Goal: Task Accomplishment & Management: Use online tool/utility

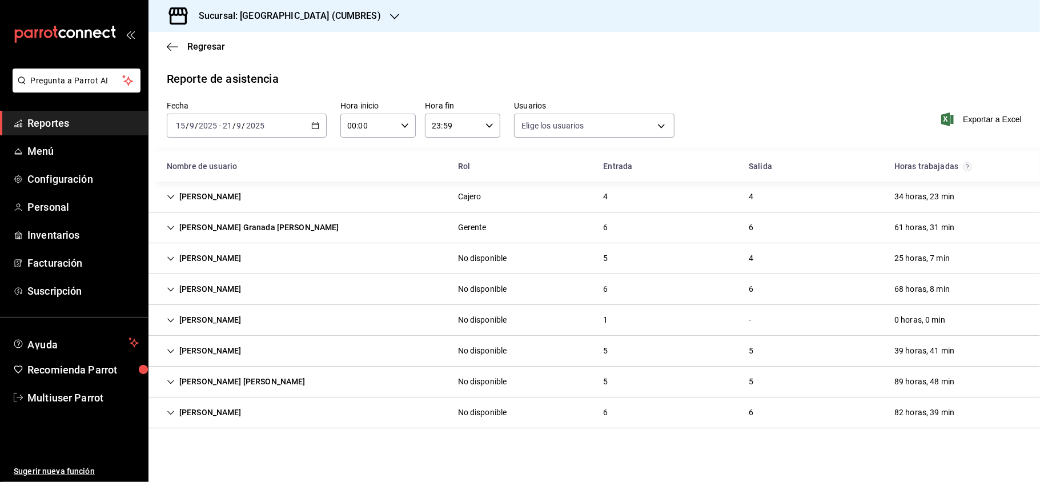
type input "b6226d60-c04f-4402-95fb-db08ea136f4e,5d6f911a-de2b-4beb-a382-33cb6516ab1e,f0322…"
click at [332, 22] on div "Sucursal: [GEOGRAPHIC_DATA] (CUMBRES)" at bounding box center [281, 16] width 246 height 32
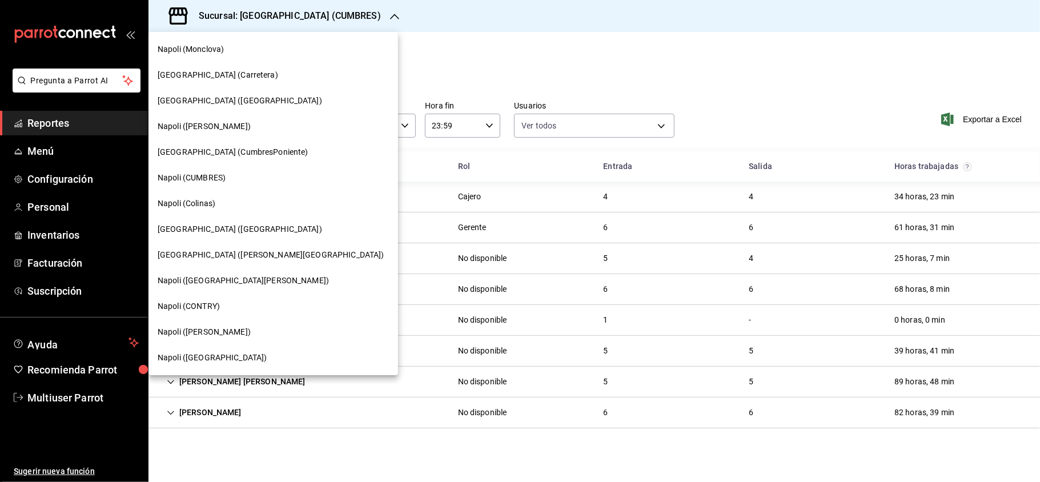
click at [242, 263] on div "[GEOGRAPHIC_DATA] ([PERSON_NAME][GEOGRAPHIC_DATA])" at bounding box center [274, 255] width 250 height 26
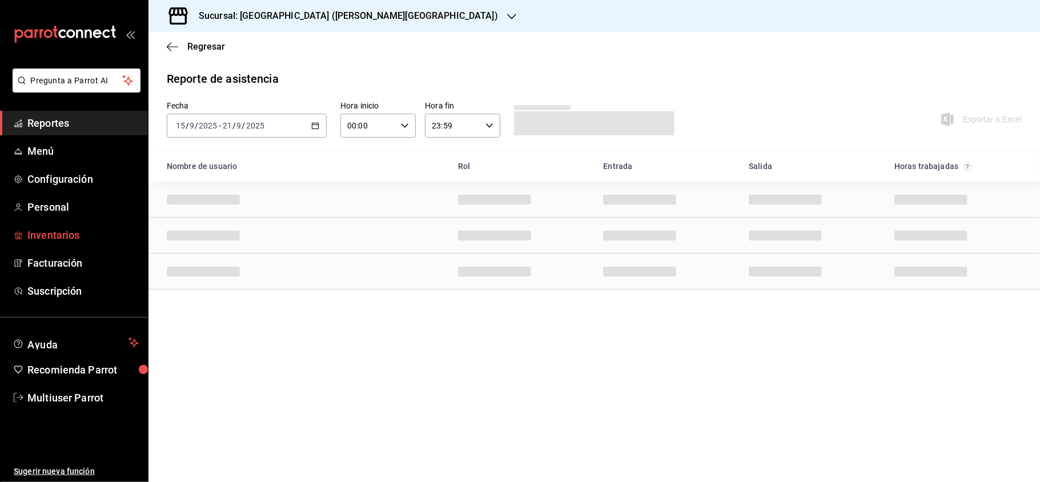
click at [62, 236] on span "Inventarios" at bounding box center [82, 234] width 111 height 15
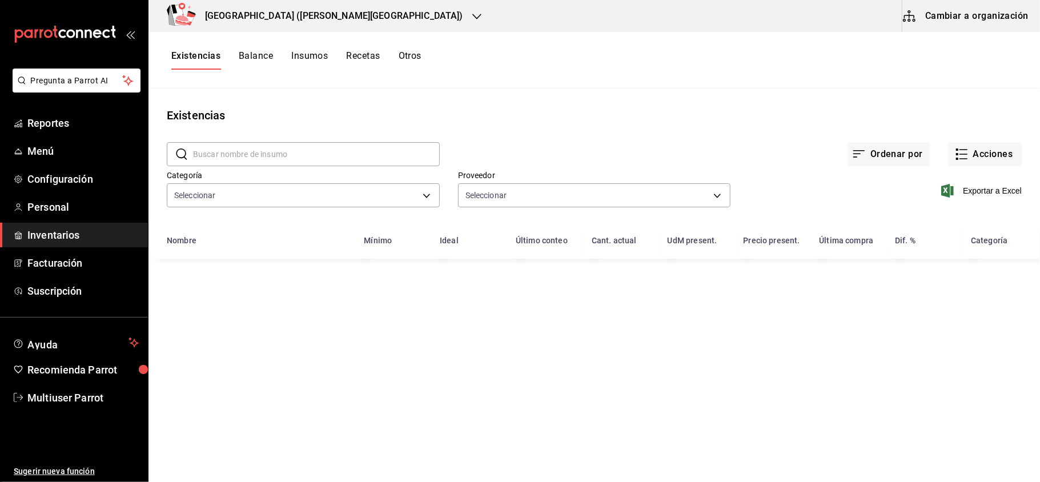
type input "0862b564-0f4e-4838-96f7-a0cfb550234f,9e74ae74-5793-4c6d-bb76-c101d78a7afa,b0e36…"
type input "20dab52d-5566-43c6-9ccf-f51c7596d89a,da2fa7ef-c352-4884-b156-86e4ee9c2e46,84324…"
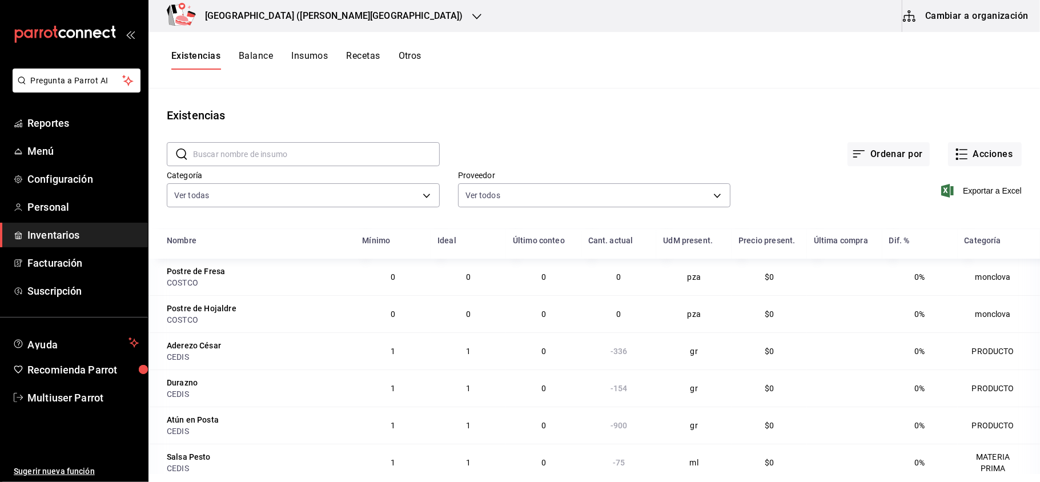
click at [406, 56] on button "Otros" at bounding box center [410, 59] width 23 height 19
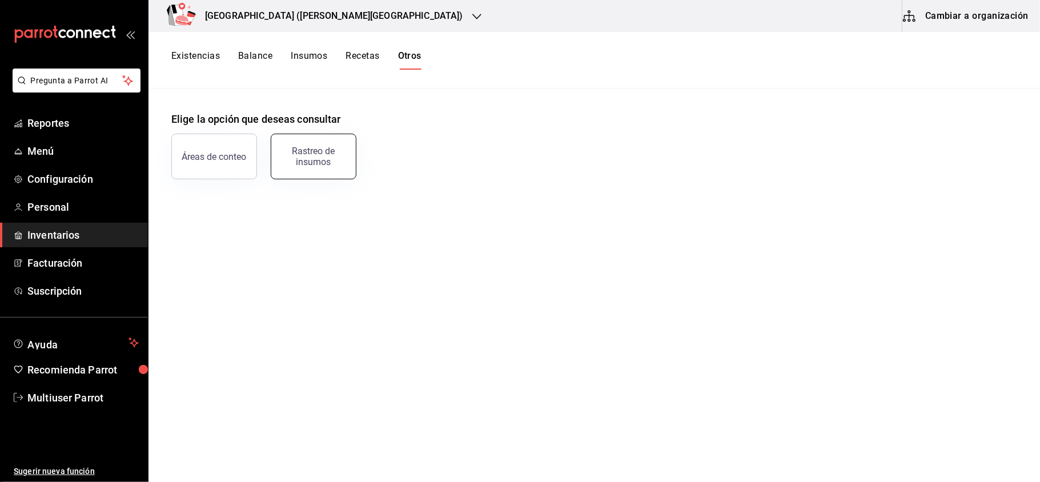
click at [322, 161] on div "Rastreo de insumos" at bounding box center [313, 157] width 71 height 22
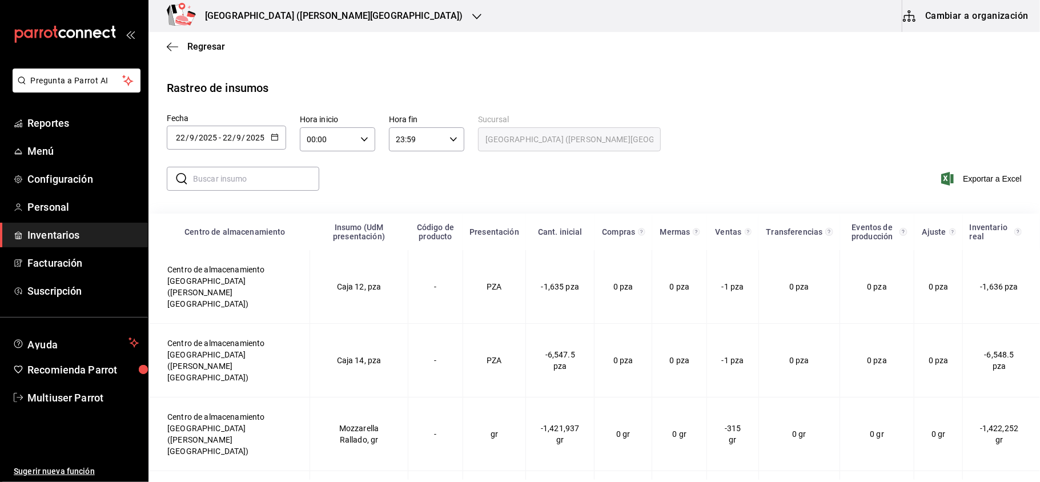
click at [271, 139] on \(Stroke\) "button" at bounding box center [274, 137] width 7 height 6
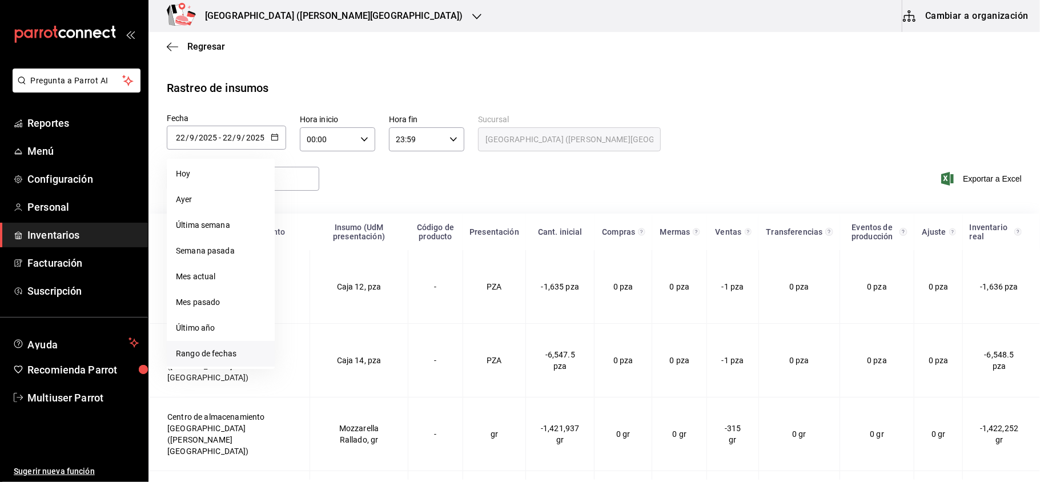
click at [235, 360] on li "Rango de fechas" at bounding box center [221, 354] width 108 height 26
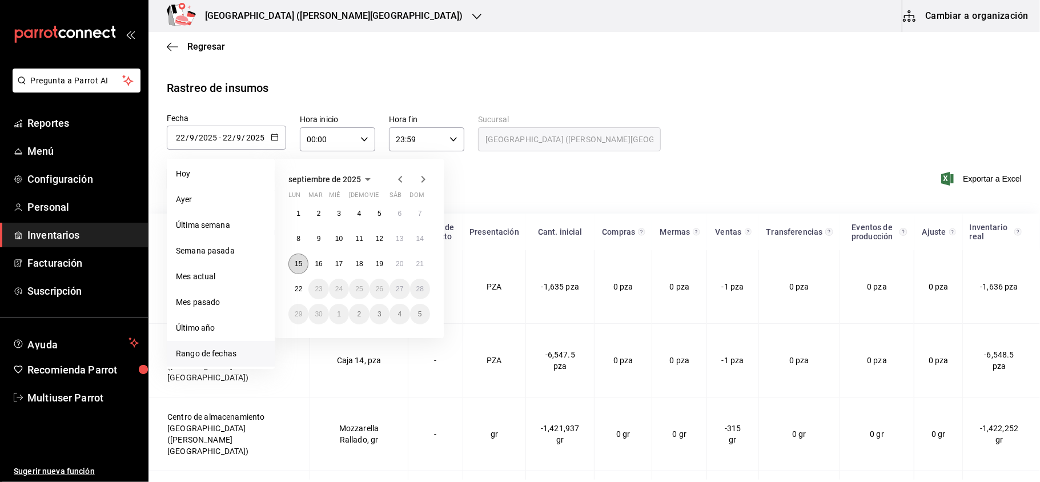
click at [299, 268] on button "15" at bounding box center [298, 264] width 20 height 21
click at [411, 266] on button "21" at bounding box center [420, 264] width 20 height 21
type input "[DATE]"
type input "15"
type input "[DATE]"
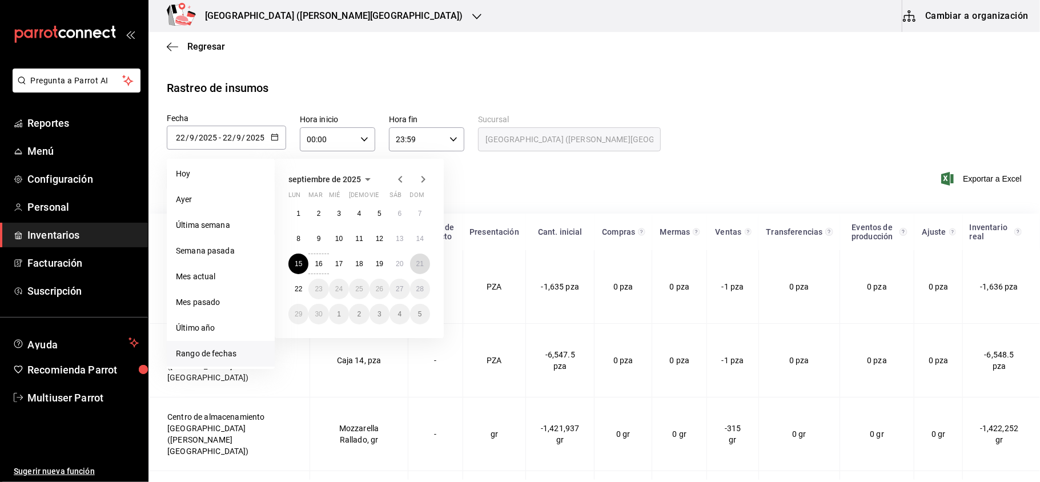
type input "21"
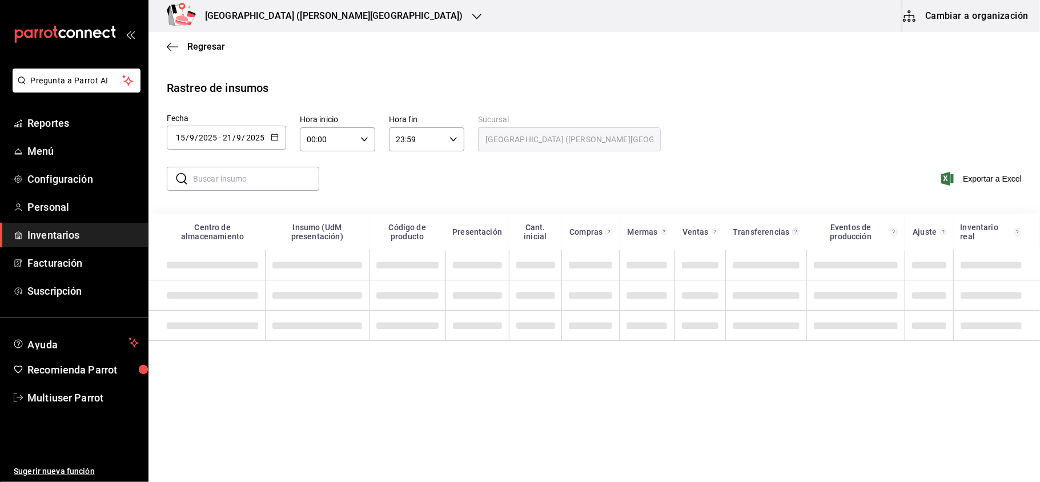
click at [252, 184] on input "text" at bounding box center [256, 178] width 126 height 23
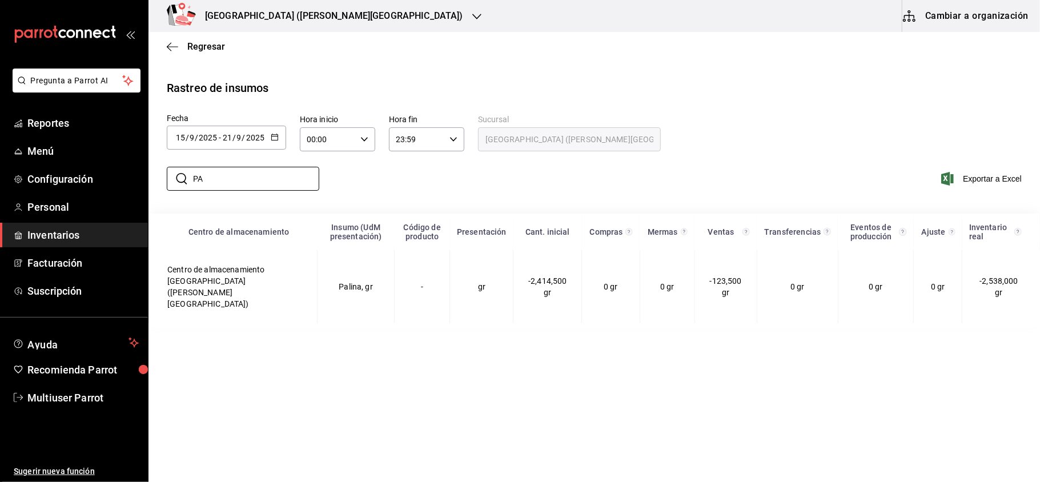
type input "P"
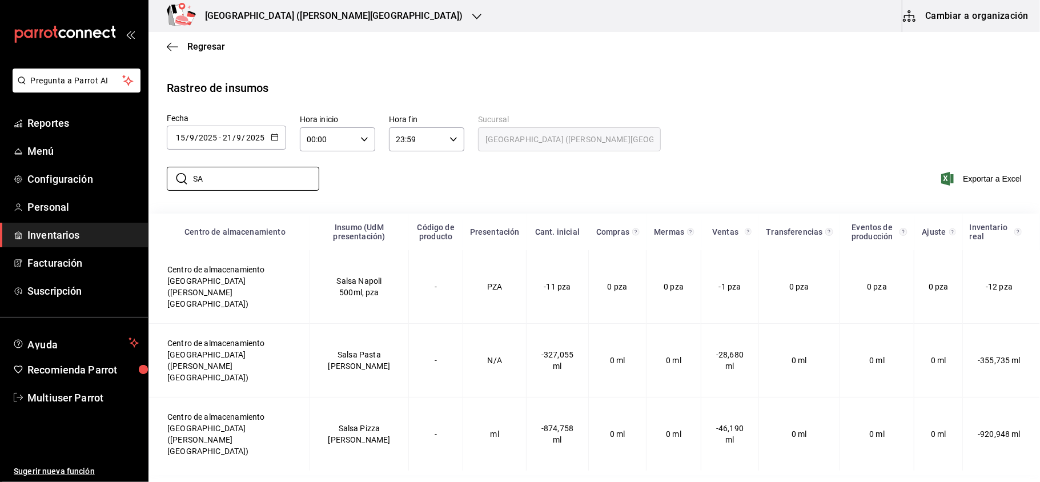
type input "S"
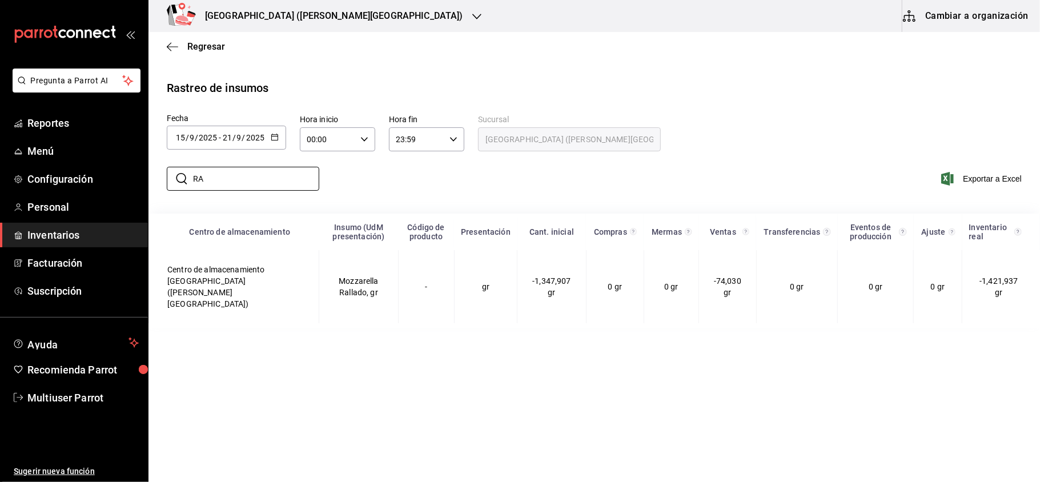
type input "R"
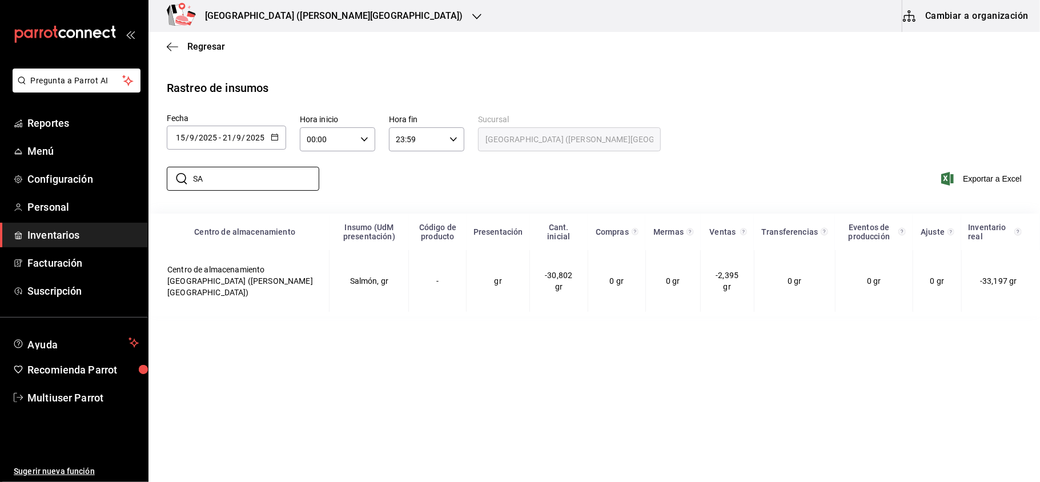
type input "S"
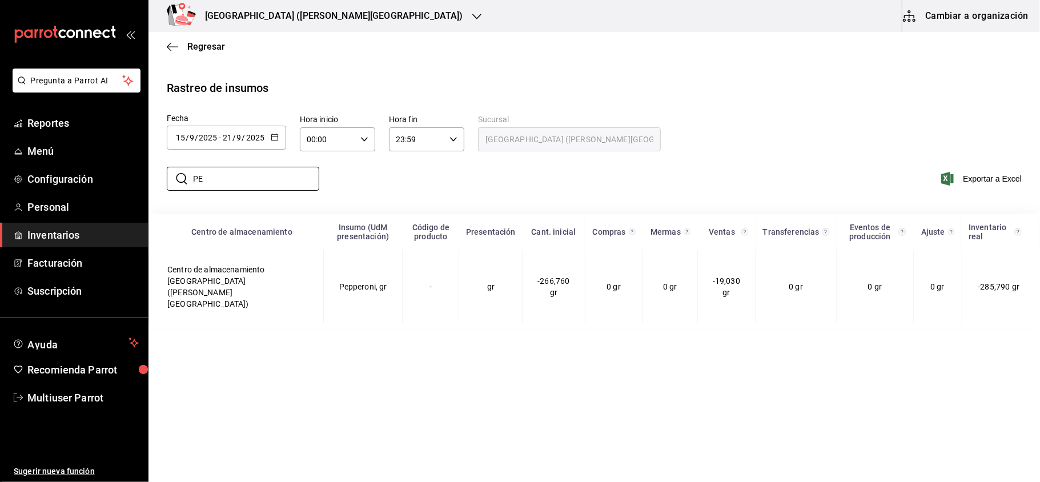
type input "P"
type input "C"
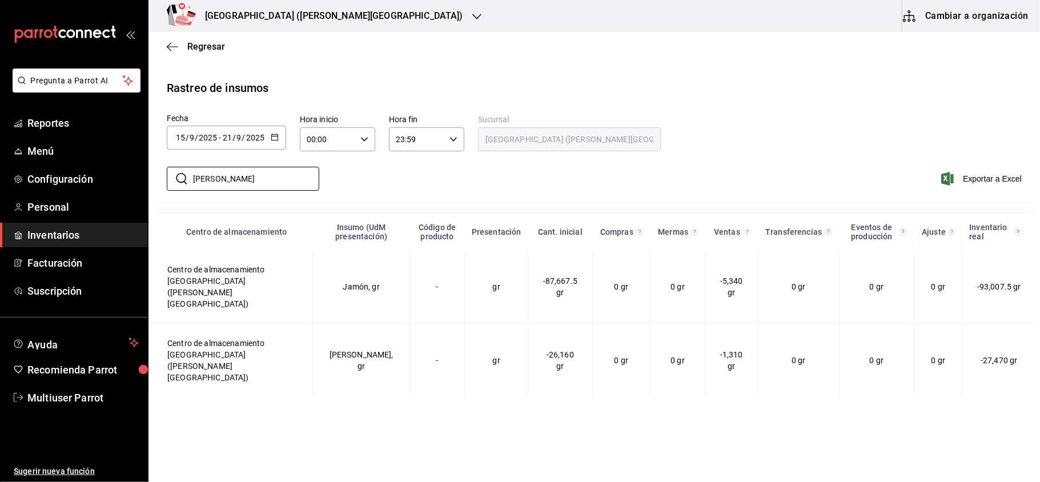
type input "J"
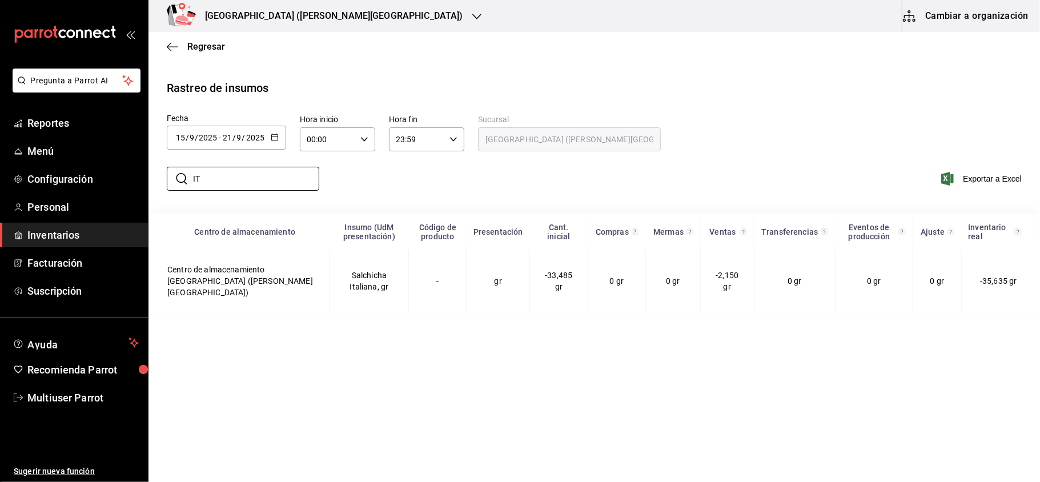
type input "I"
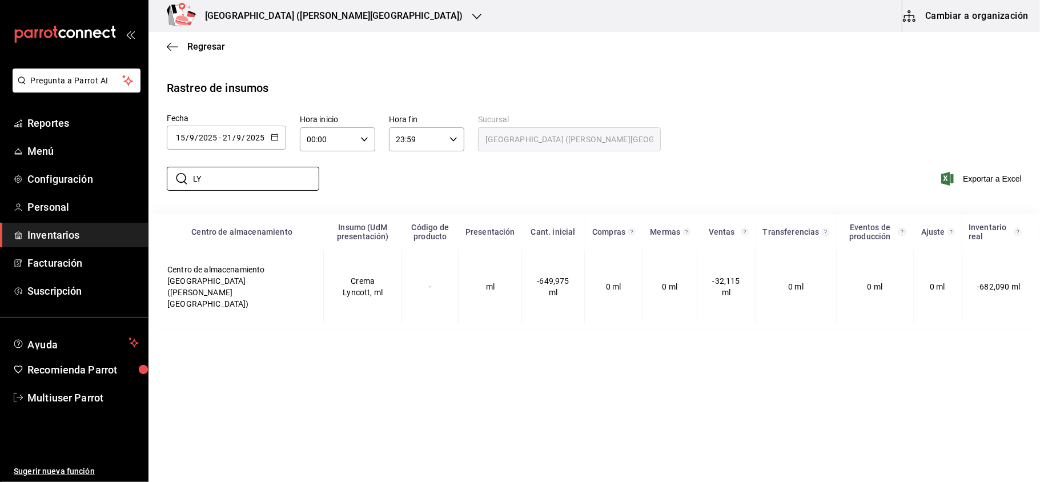
type input "L"
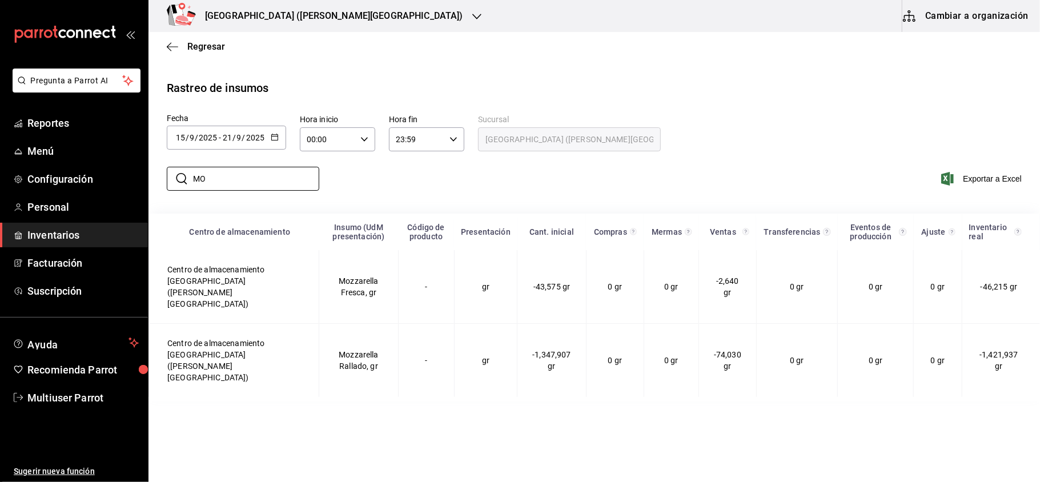
type input "M"
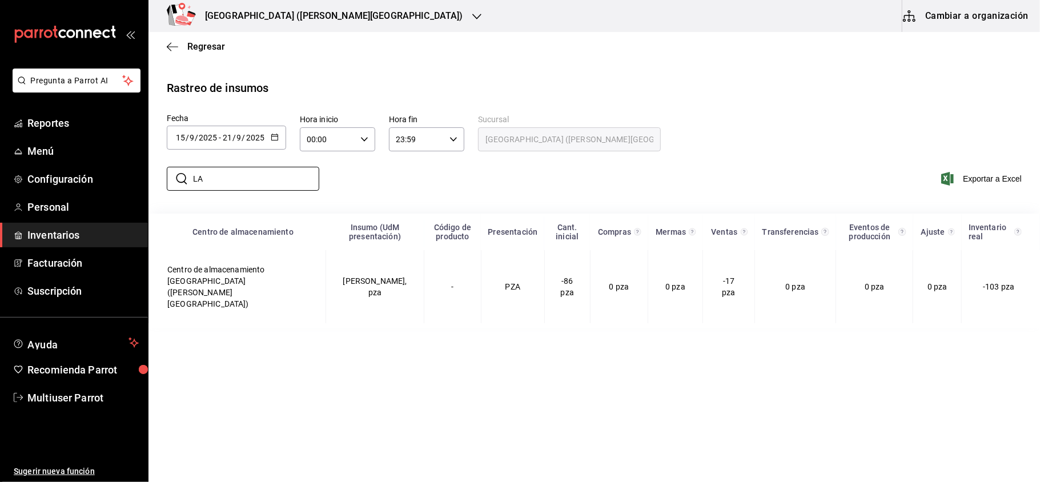
type input "L"
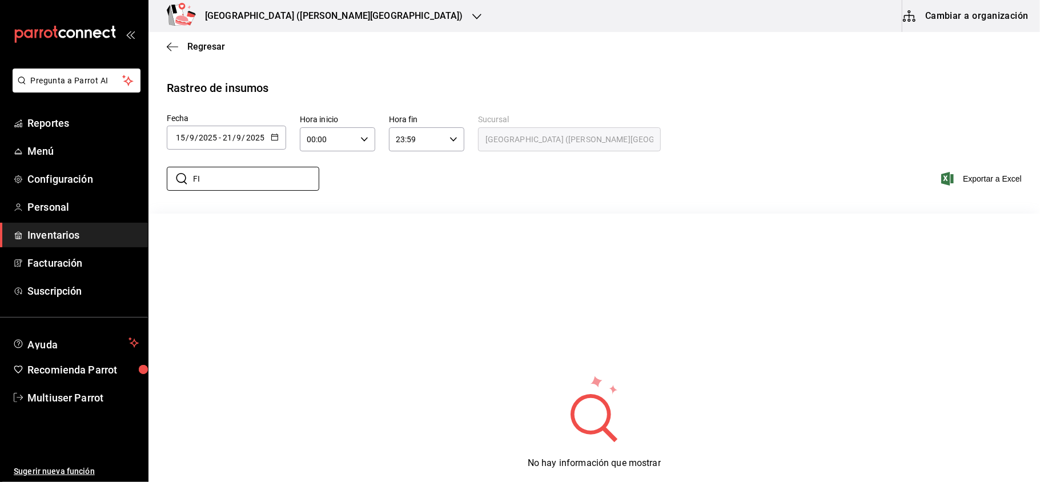
type input "F"
type input "P"
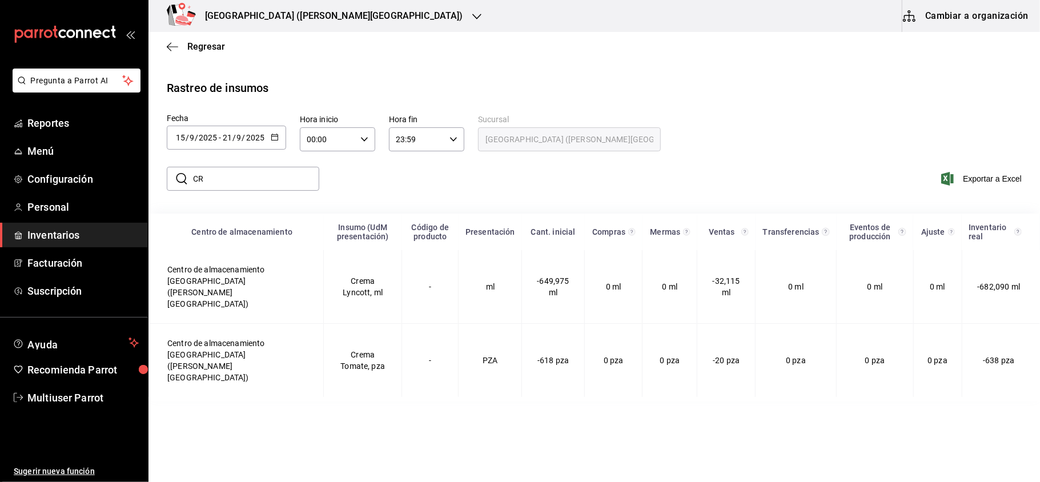
type input "C"
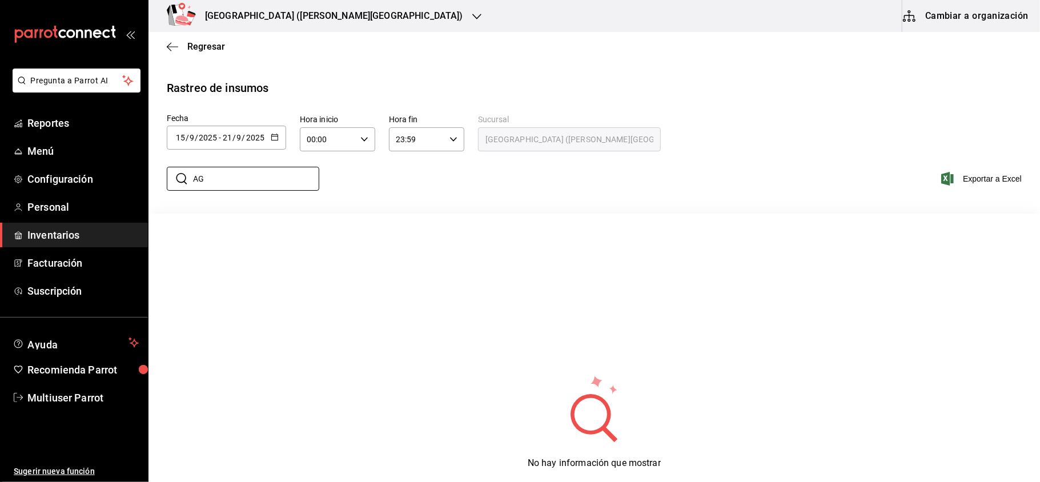
type input "A"
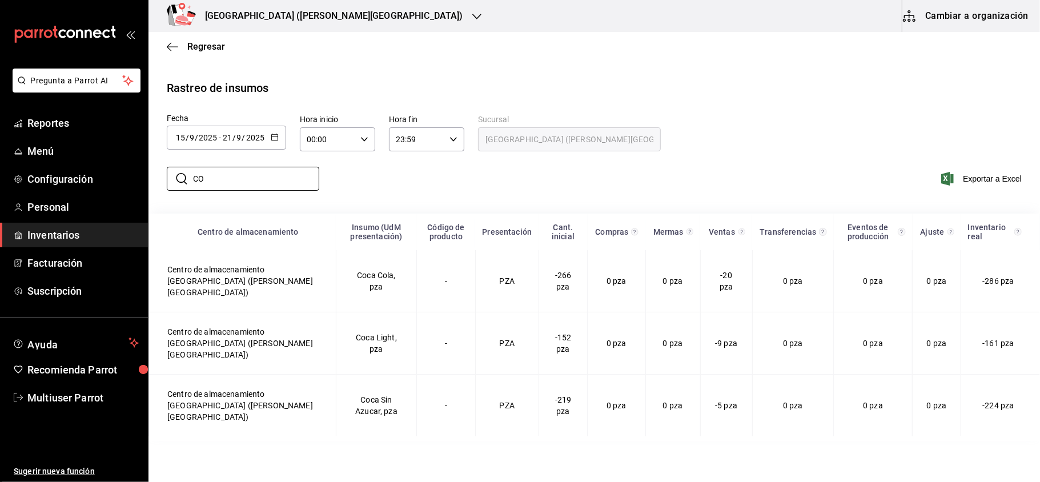
type input "C"
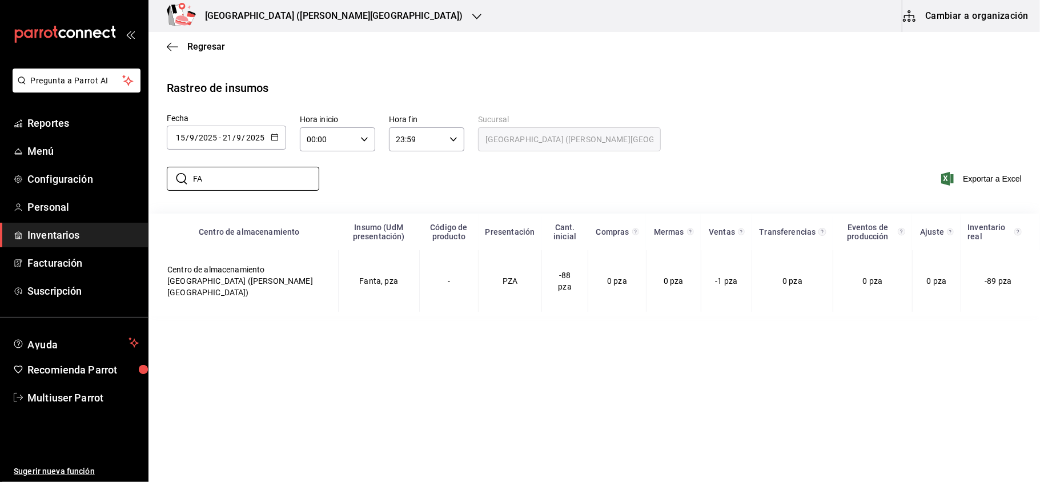
type input "F"
type input "S"
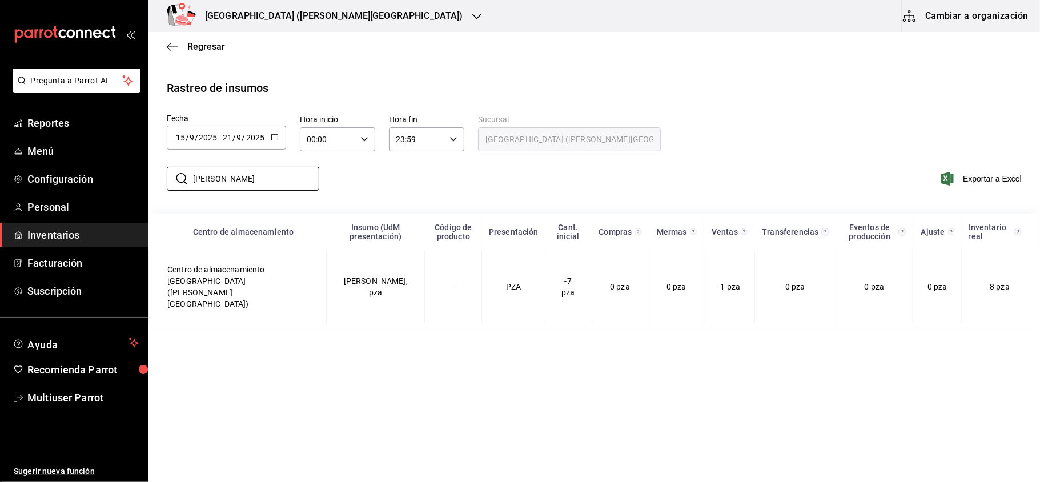
type input "J"
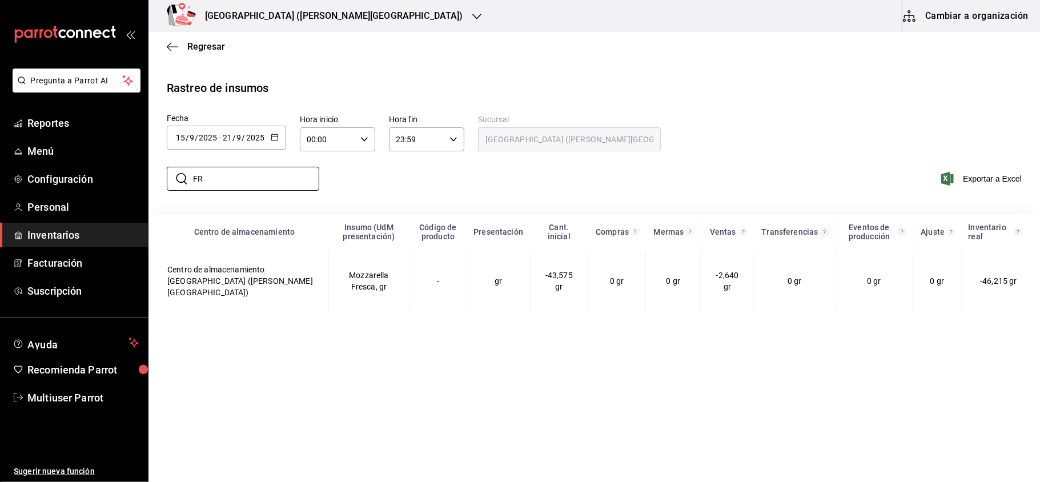
type input "F"
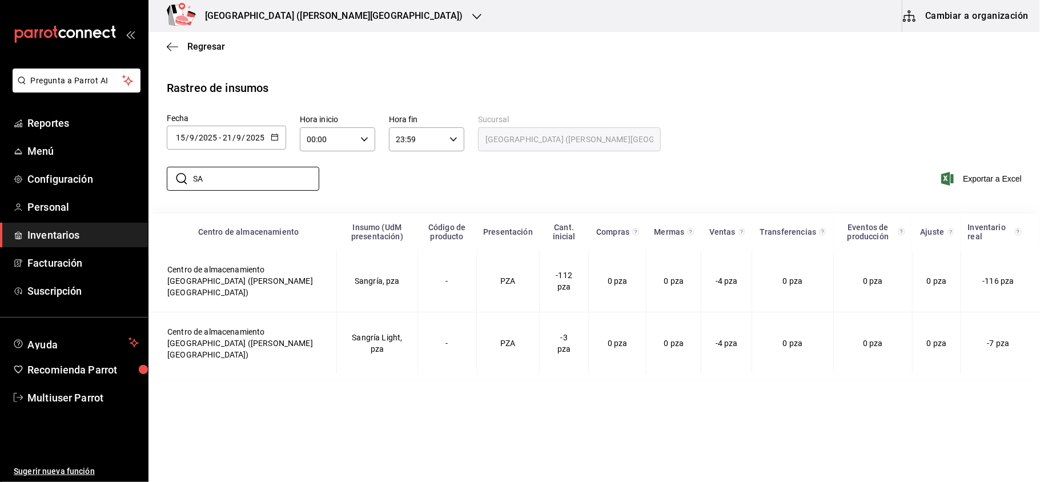
type input "S"
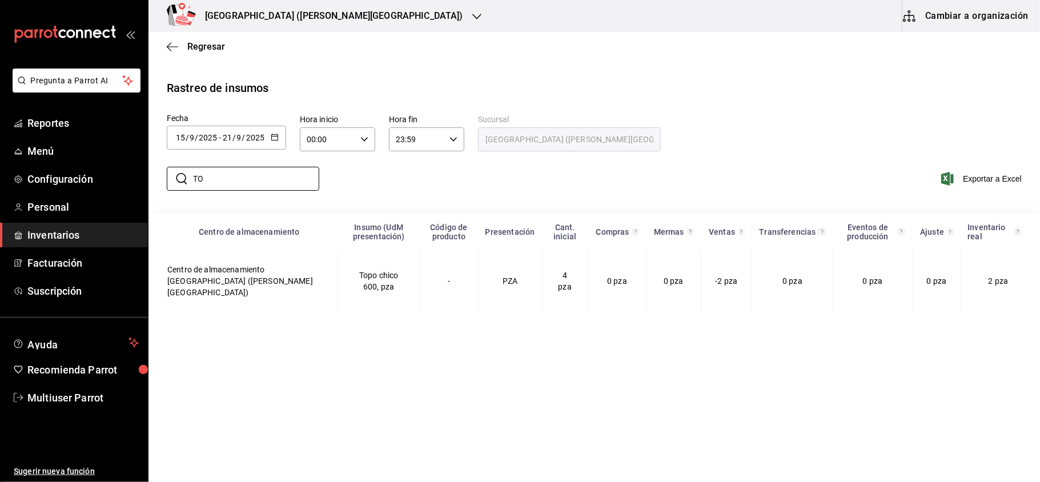
type input "T"
type input "F"
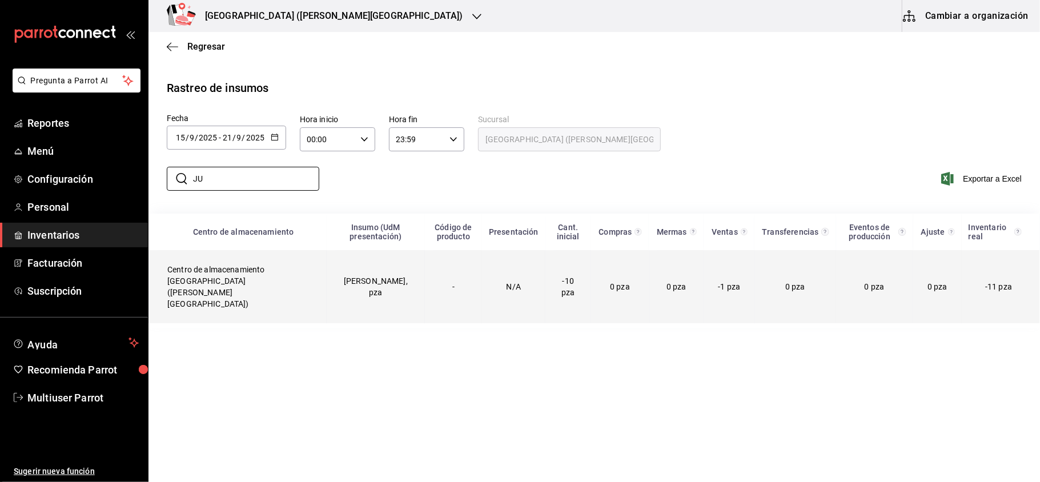
type input "J"
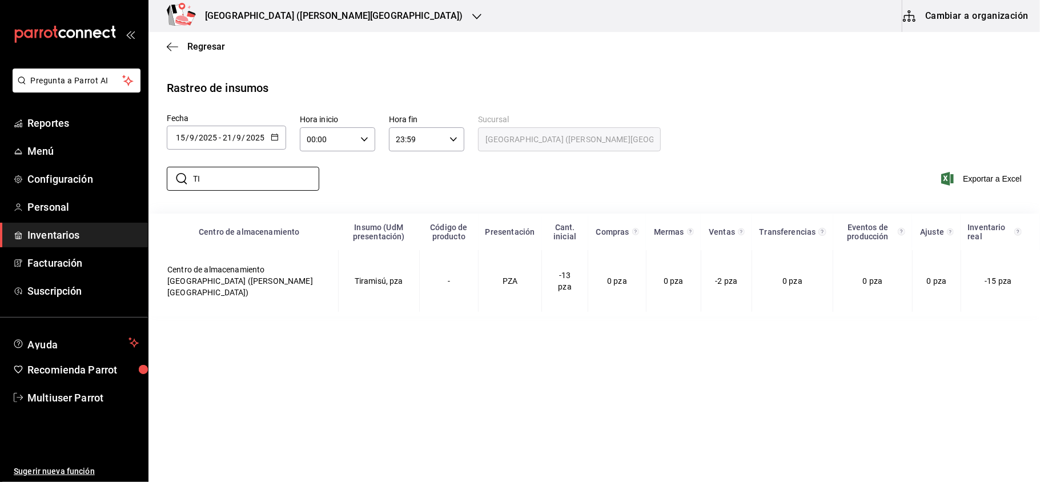
type input "T"
type input "C"
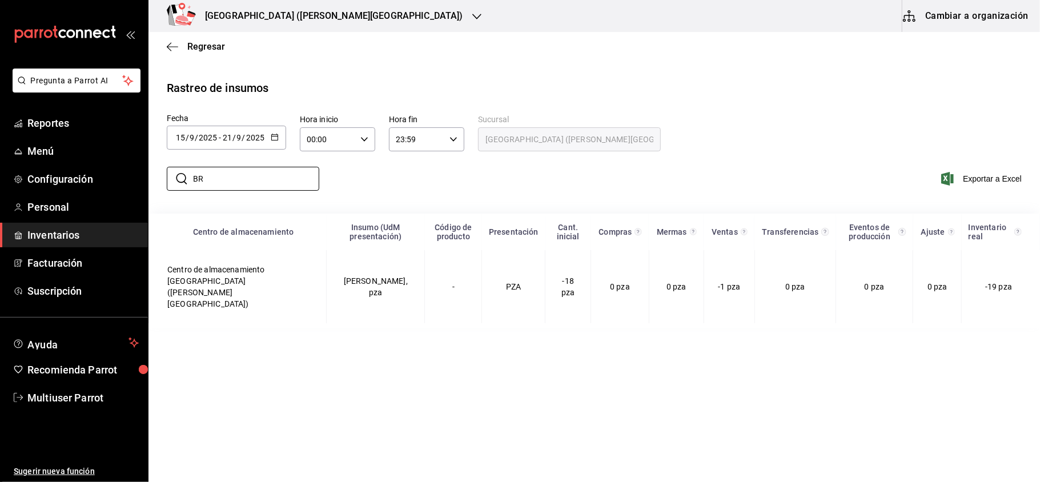
type input "B"
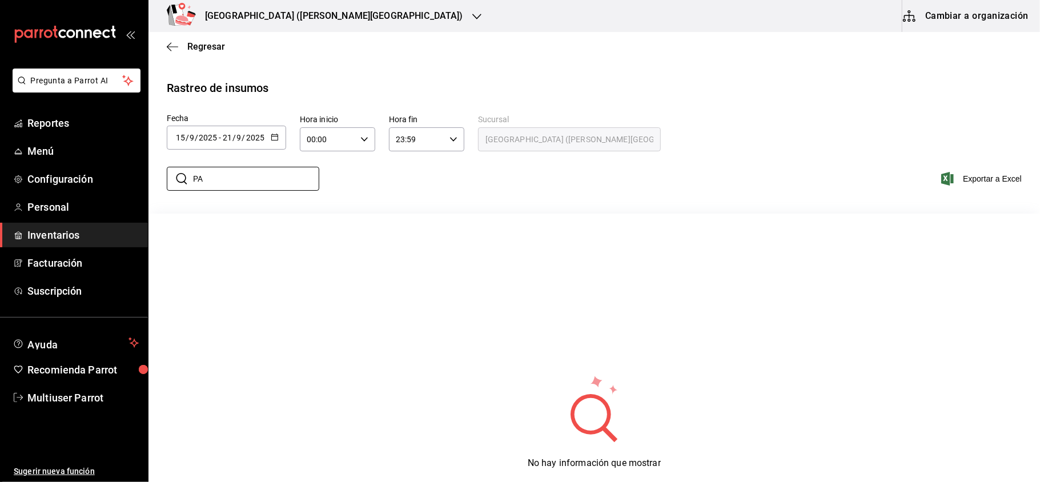
type input "P"
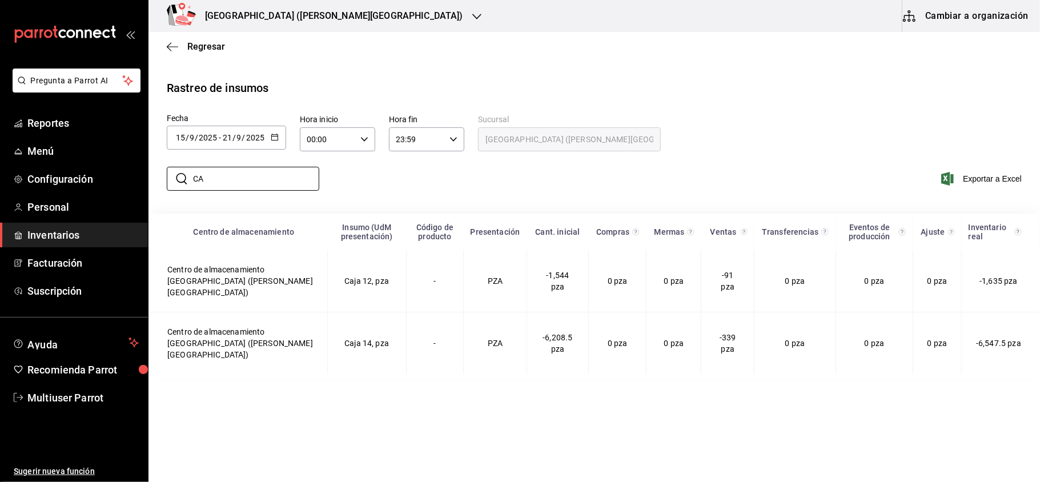
type input "C"
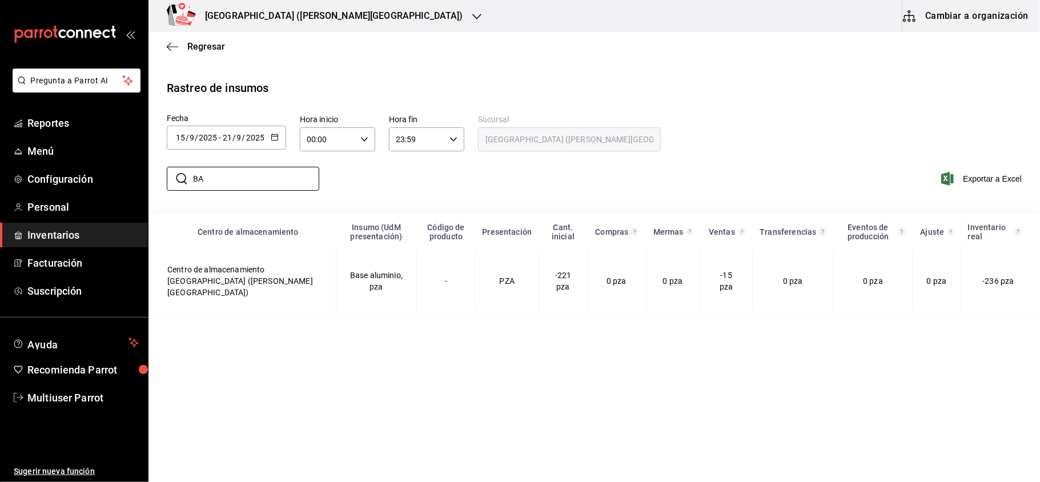
type input "B"
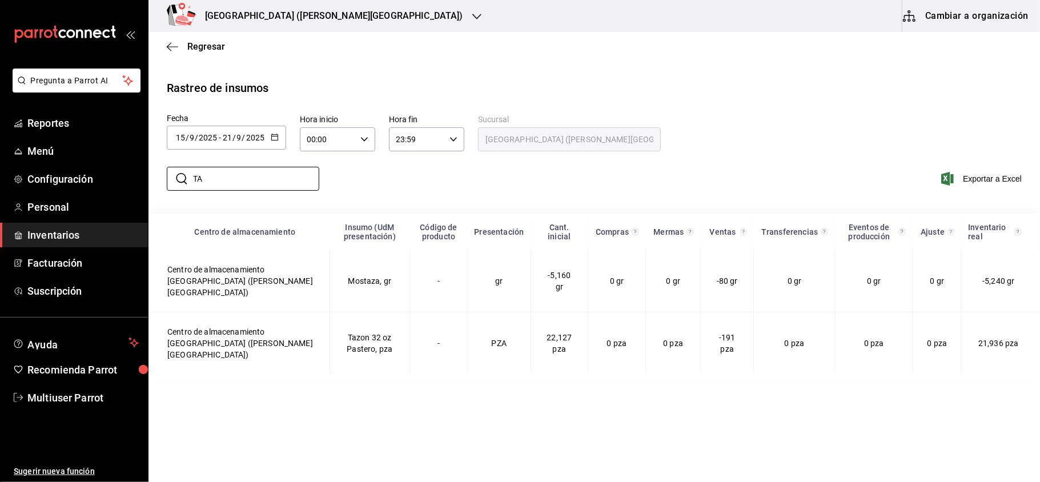
type input "T"
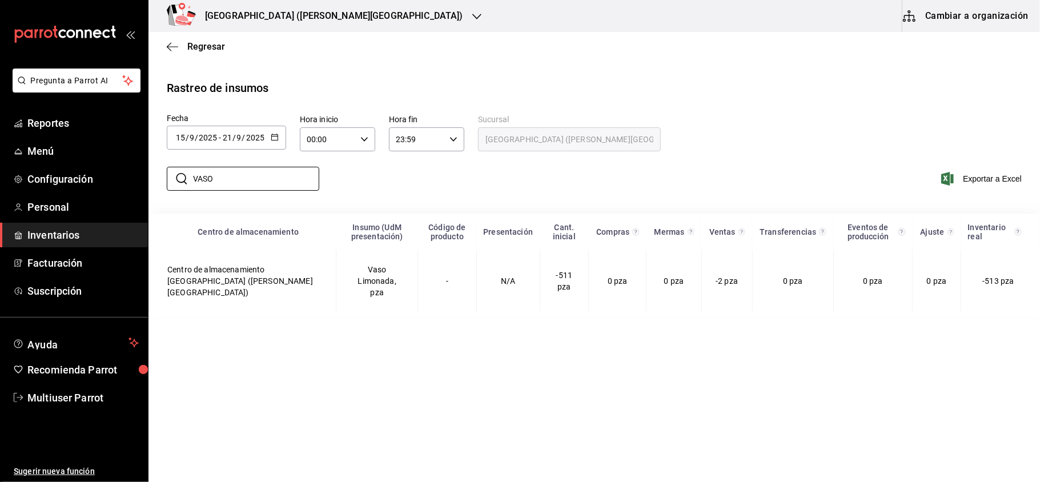
type input "VASO"
click at [316, 26] on div "Napoli (Valle Poniente)" at bounding box center [322, 16] width 328 height 32
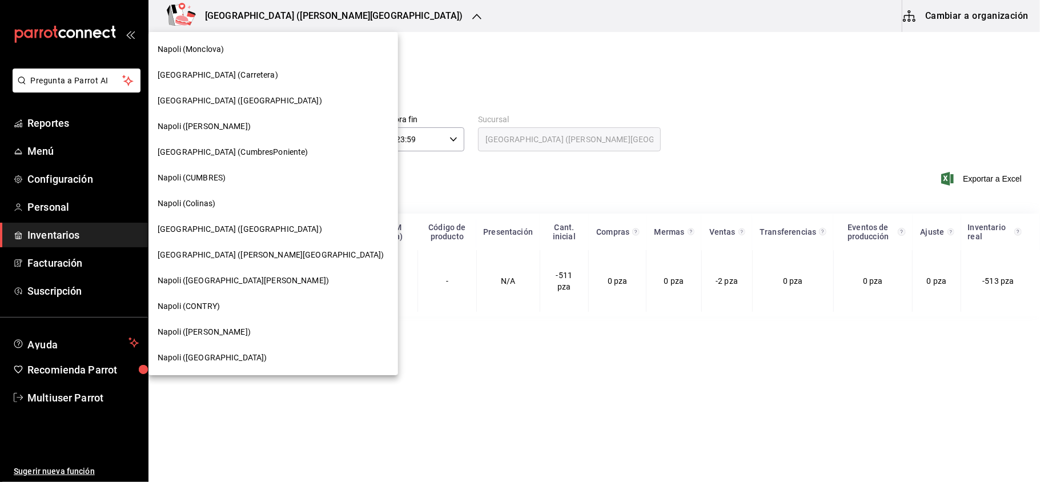
click at [222, 310] on div "Napoli (CONTRY)" at bounding box center [273, 306] width 231 height 12
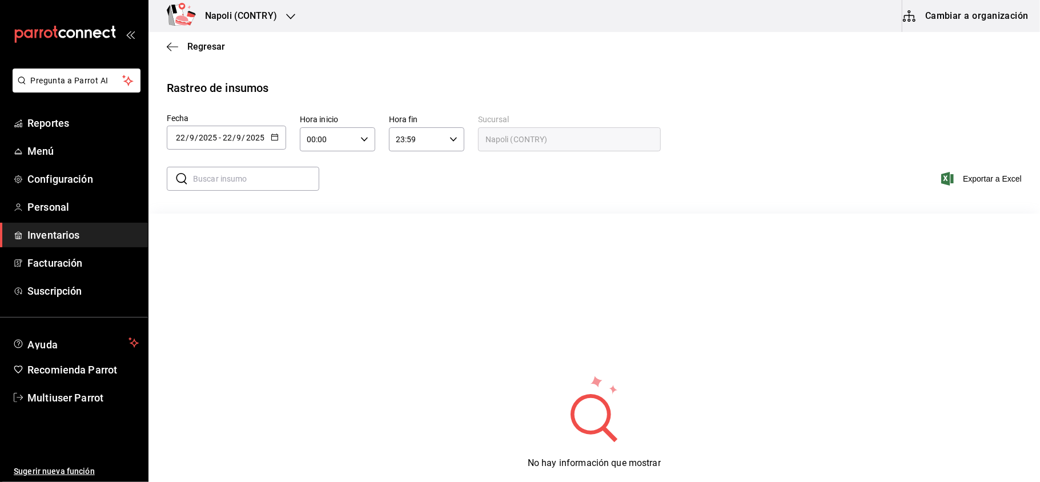
click at [275, 134] on \(Stroke\) "button" at bounding box center [274, 137] width 7 height 6
click at [233, 352] on li "Rango de fechas" at bounding box center [221, 354] width 108 height 26
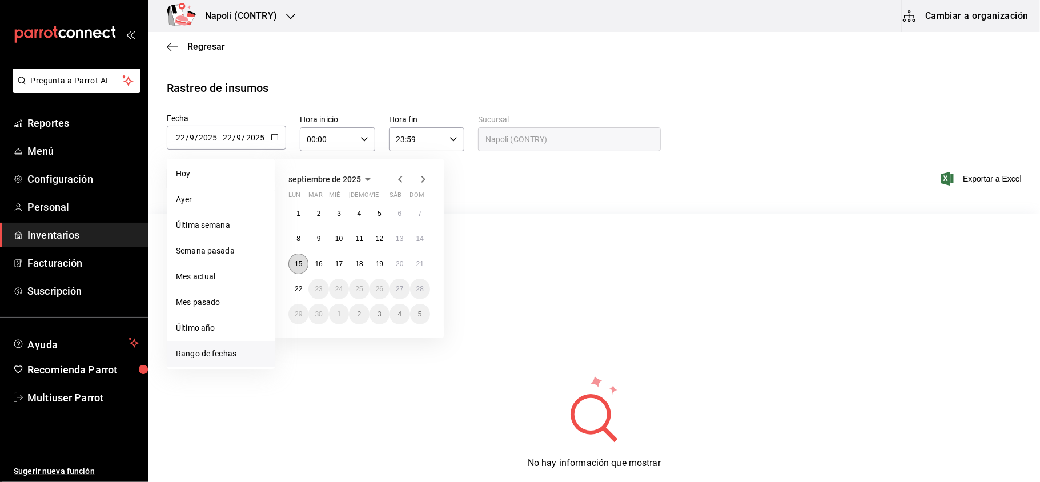
click at [302, 265] on abbr "15" at bounding box center [298, 264] width 7 height 8
click at [418, 259] on button "21" at bounding box center [420, 264] width 20 height 21
type input "[DATE]"
type input "15"
type input "[DATE]"
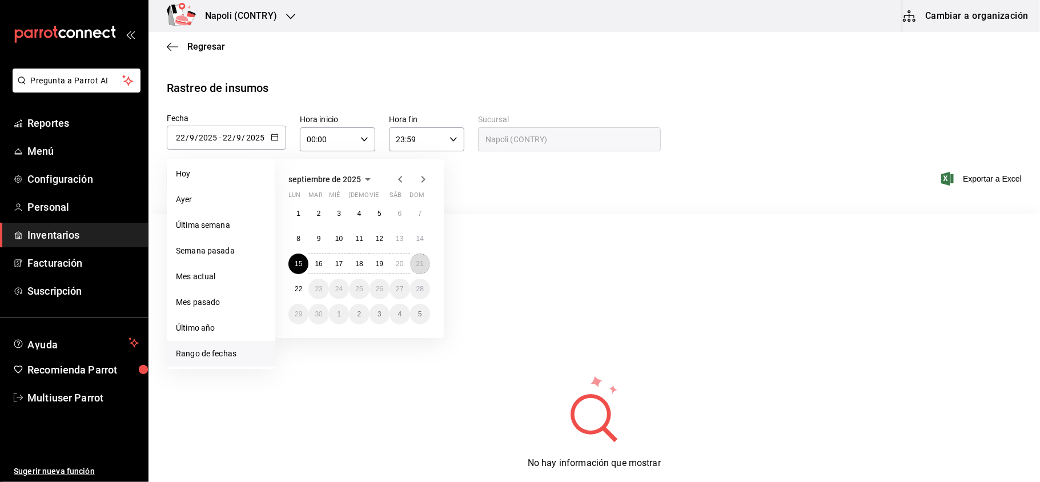
type input "21"
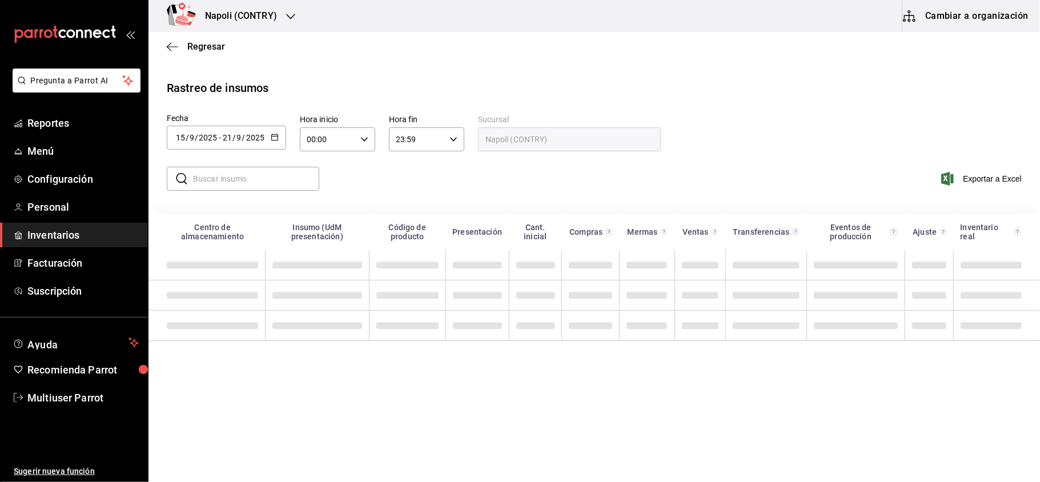
click at [260, 171] on input "text" at bounding box center [256, 178] width 126 height 23
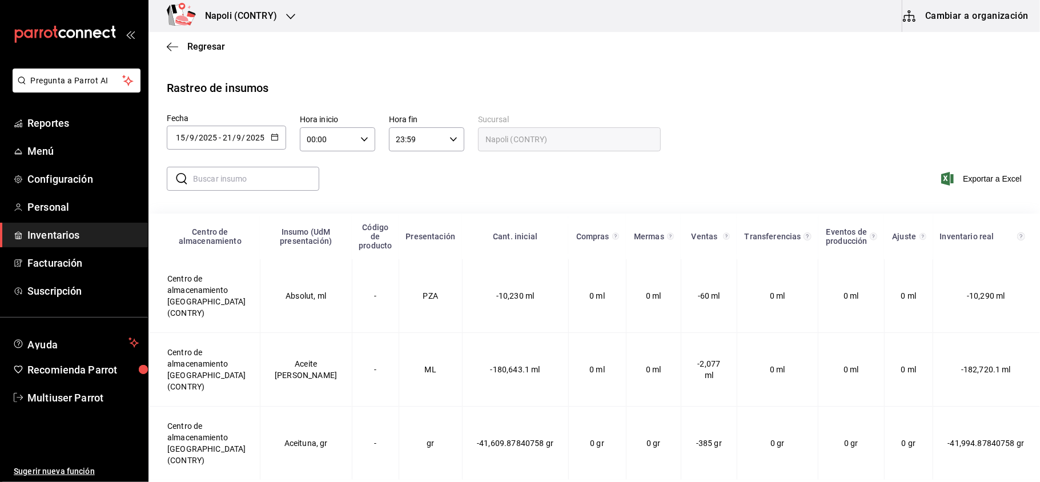
click at [260, 171] on input "text" at bounding box center [256, 178] width 126 height 23
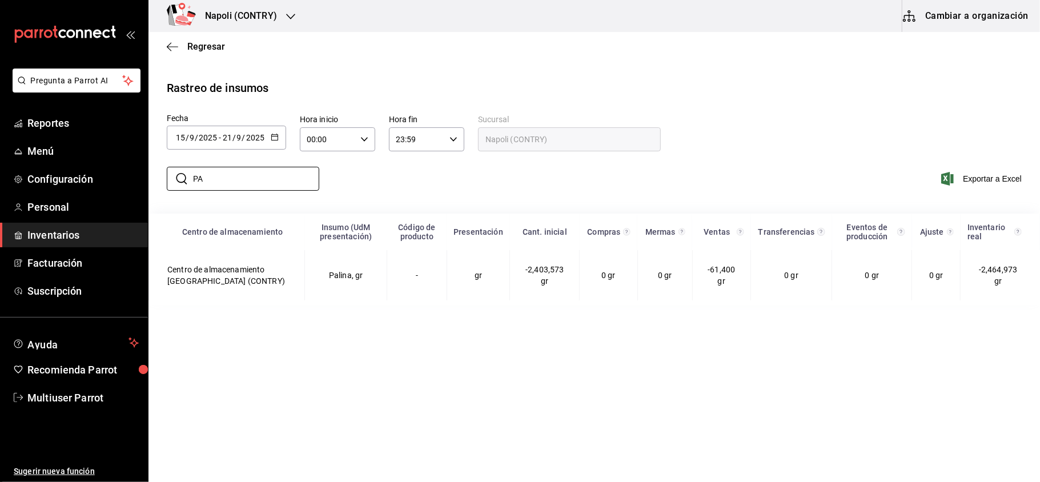
type input "P"
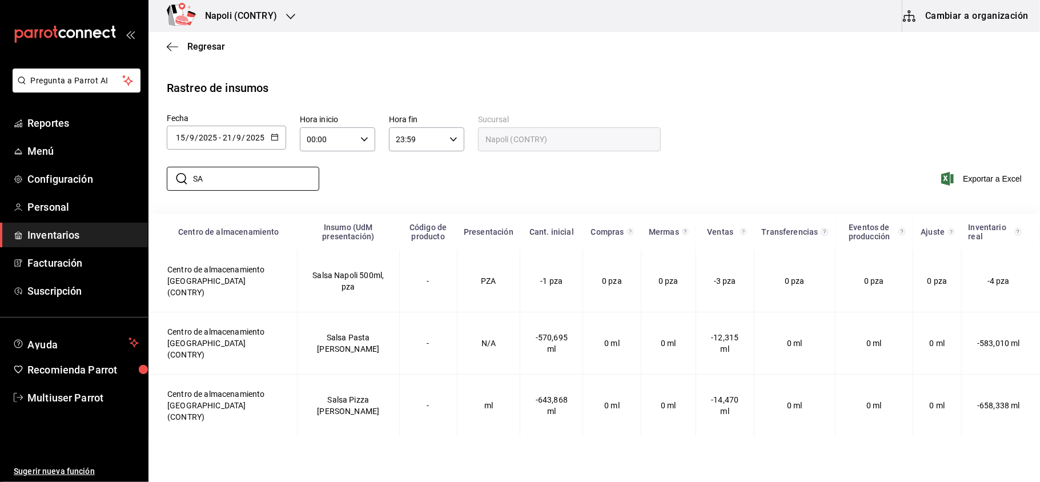
type input "S"
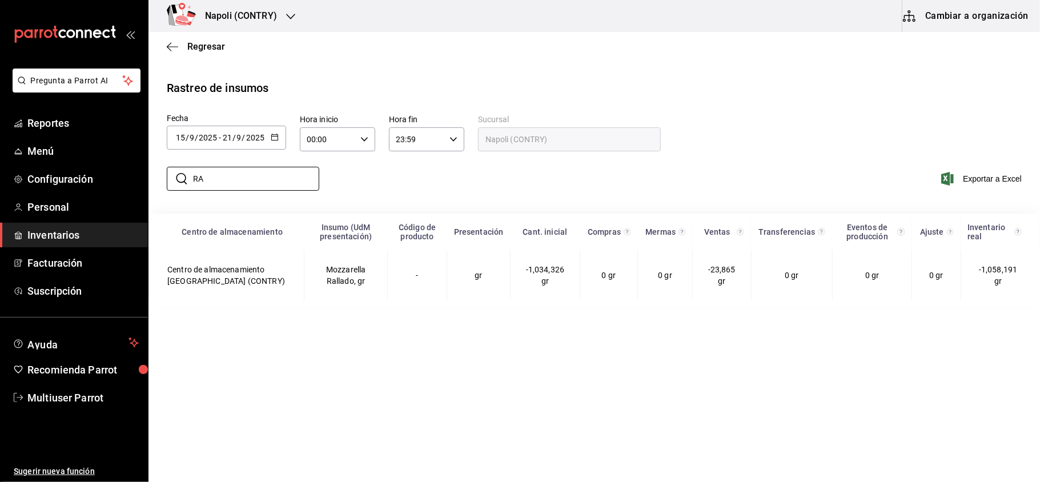
type input "R"
type input "S"
type input "P"
type input "C"
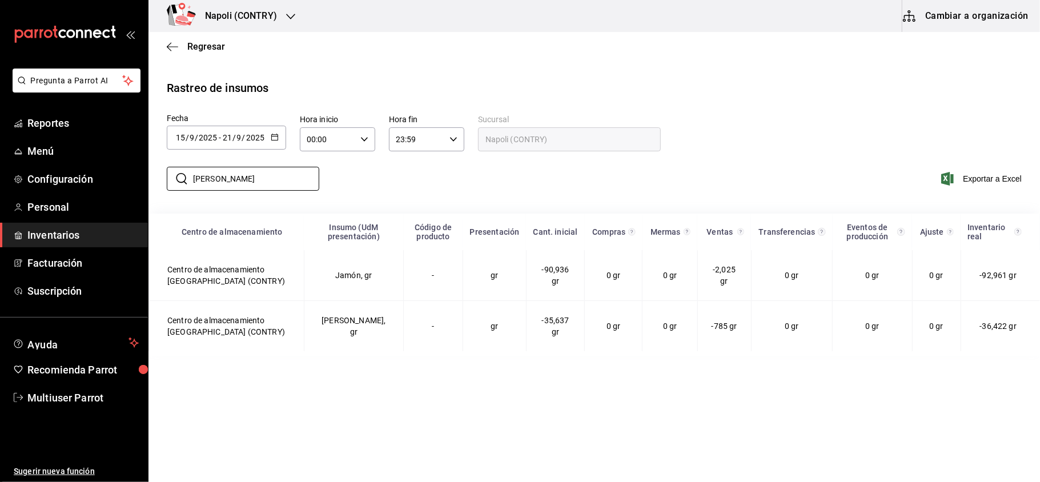
type input "J"
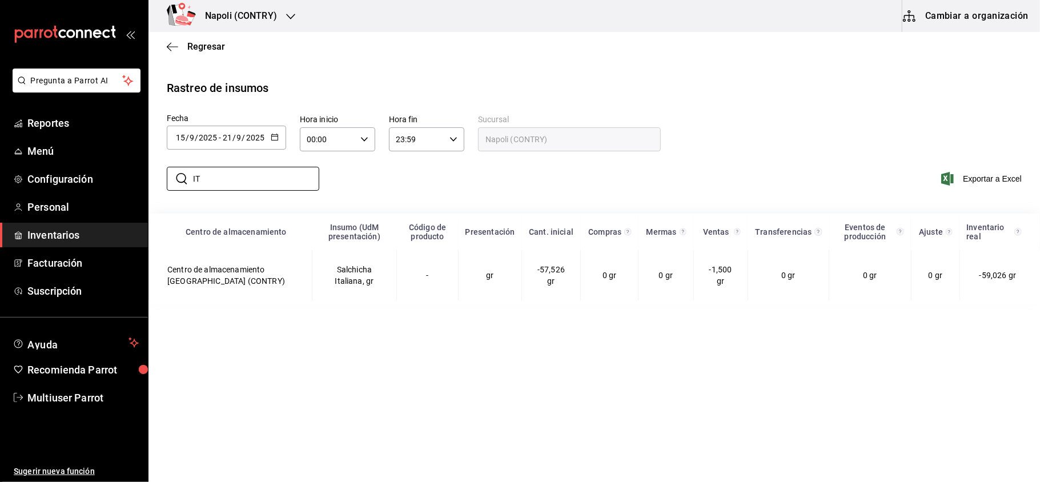
type input "I"
type input "L"
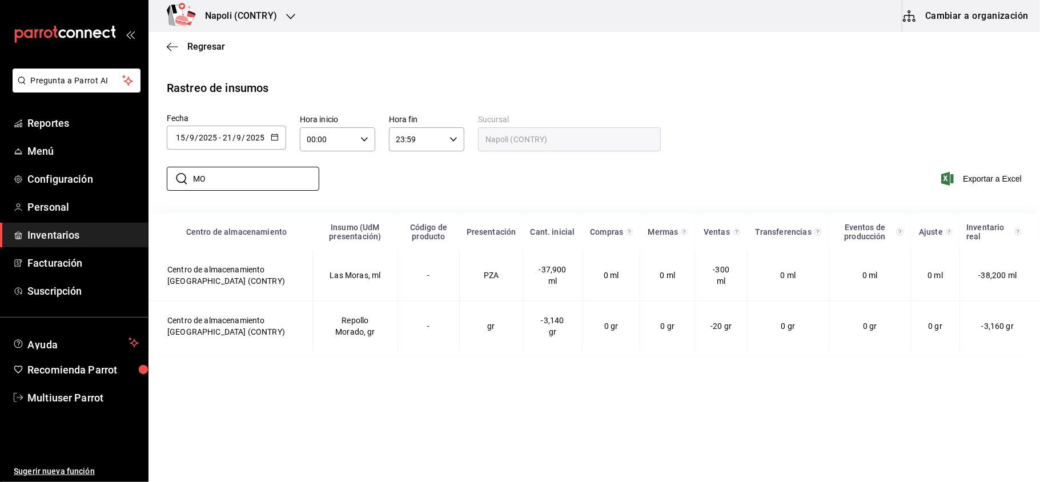
type input "M"
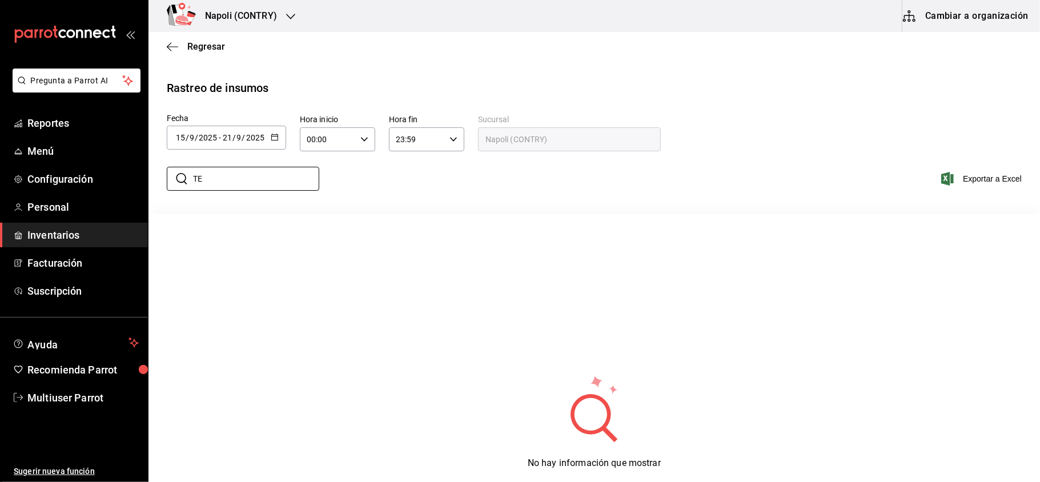
type input "T"
type input "A"
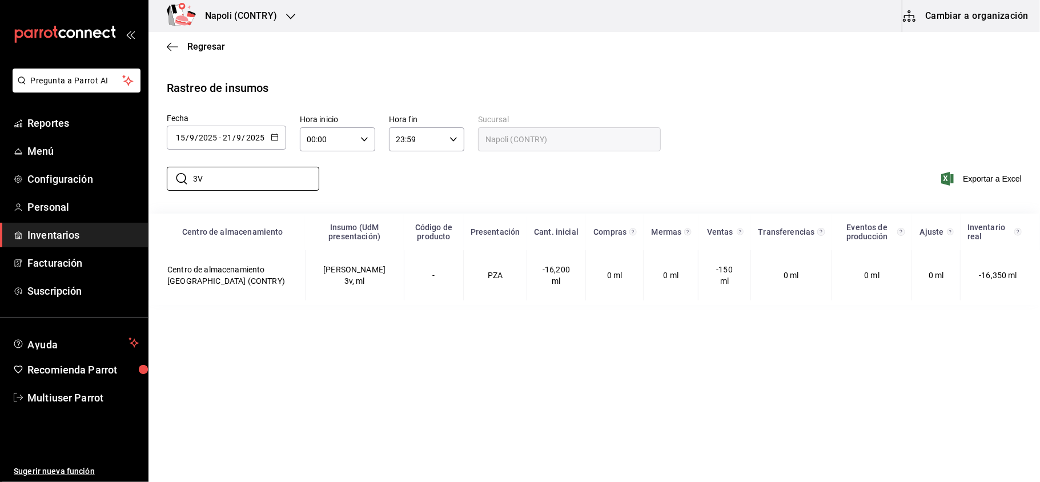
type input "3"
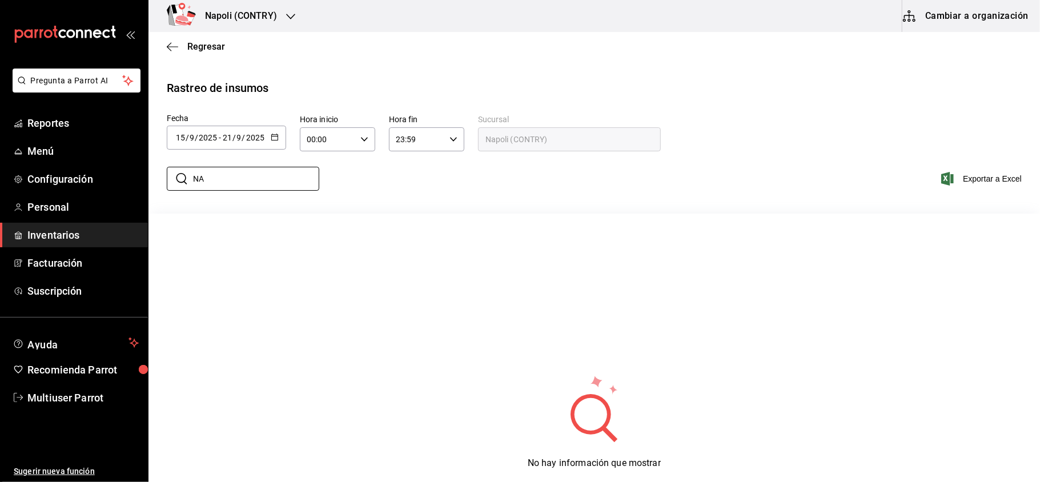
type input "N"
type input "2"
type input "B"
type input "H"
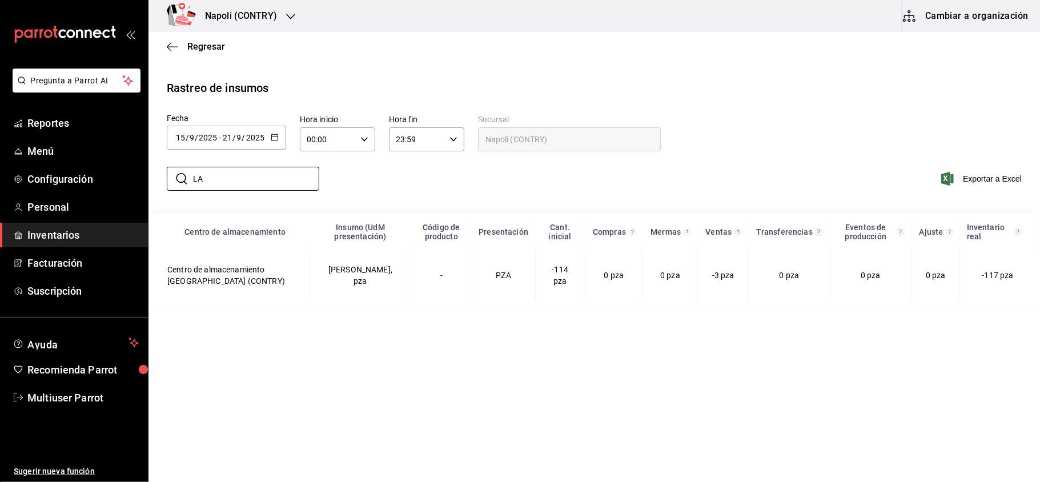
type input "L"
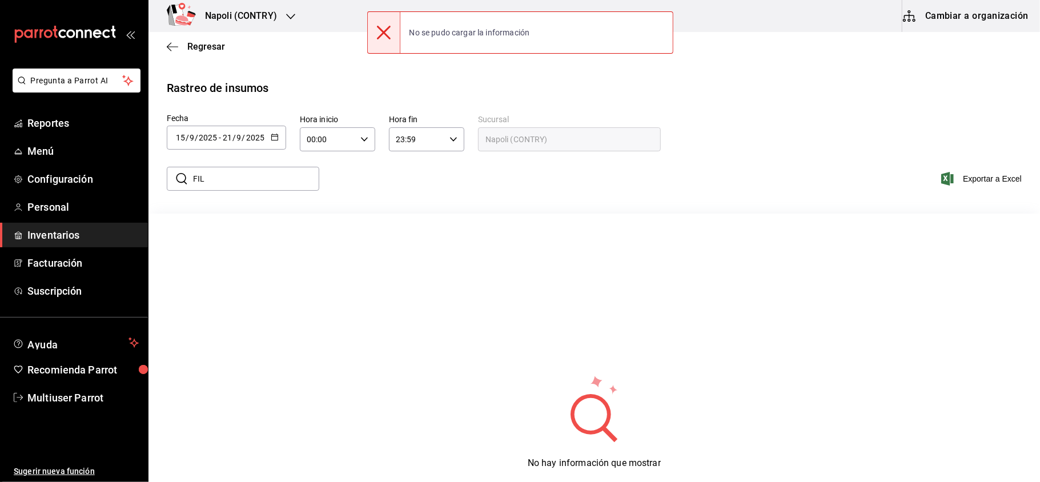
click at [261, 175] on input "FIL" at bounding box center [256, 178] width 126 height 23
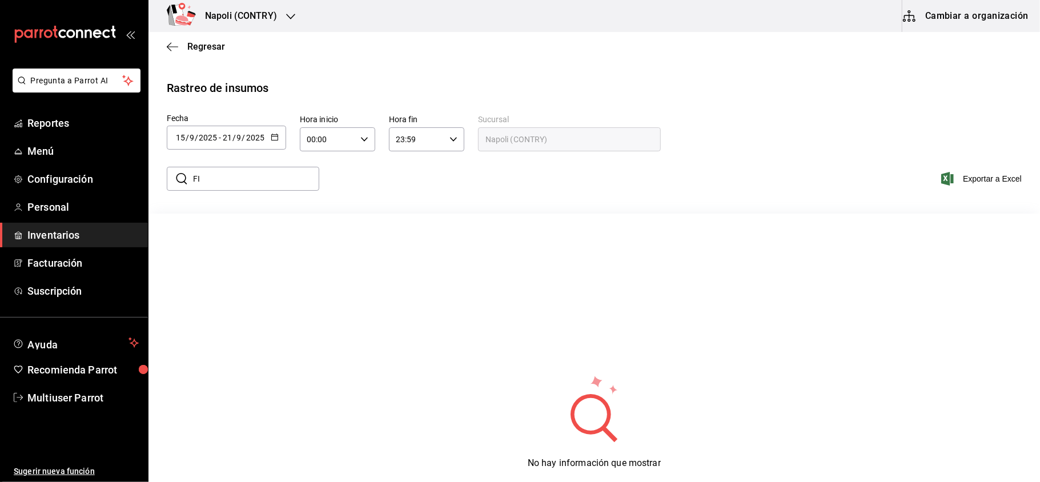
type input "F"
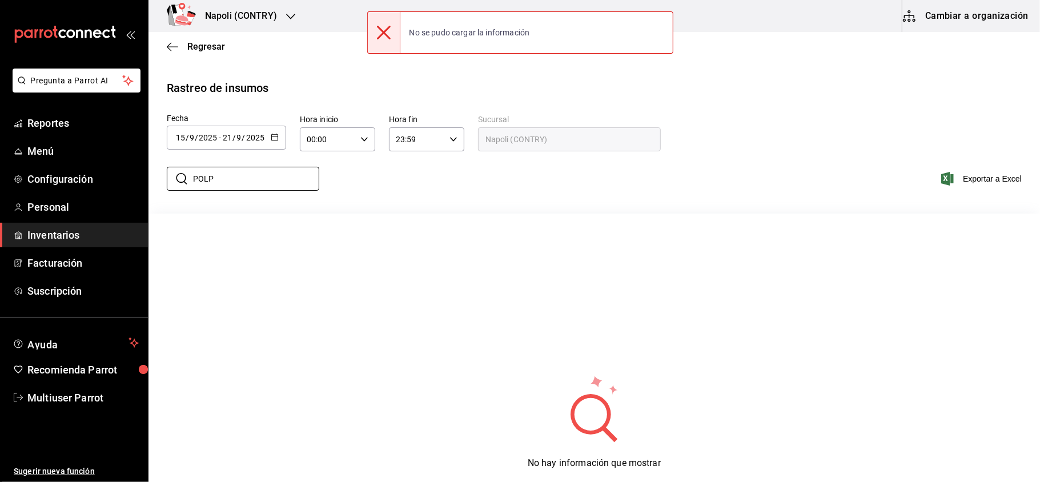
type input "POLP"
click at [158, 40] on div "Regresar" at bounding box center [595, 46] width 892 height 29
click at [176, 46] on icon "button" at bounding box center [172, 47] width 11 height 10
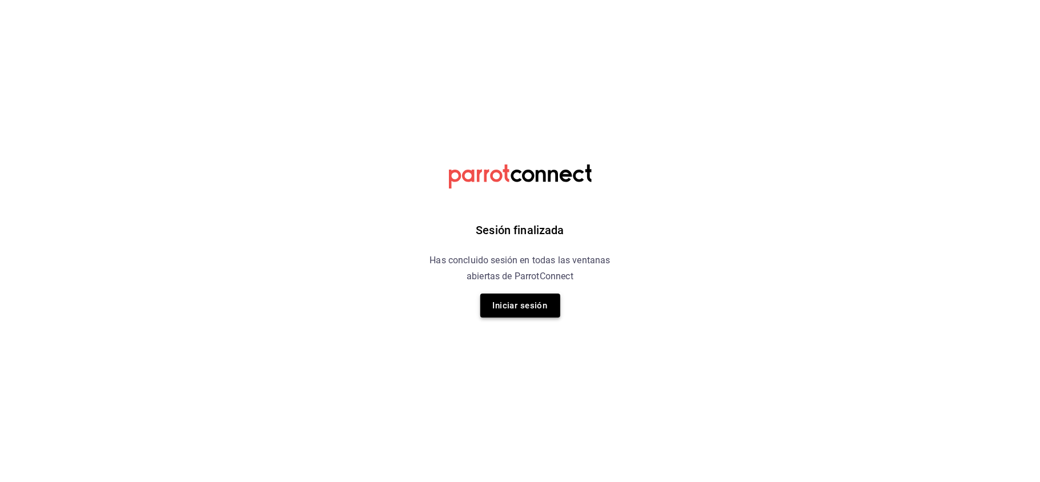
click at [533, 298] on button "Iniciar sesión" at bounding box center [520, 306] width 80 height 24
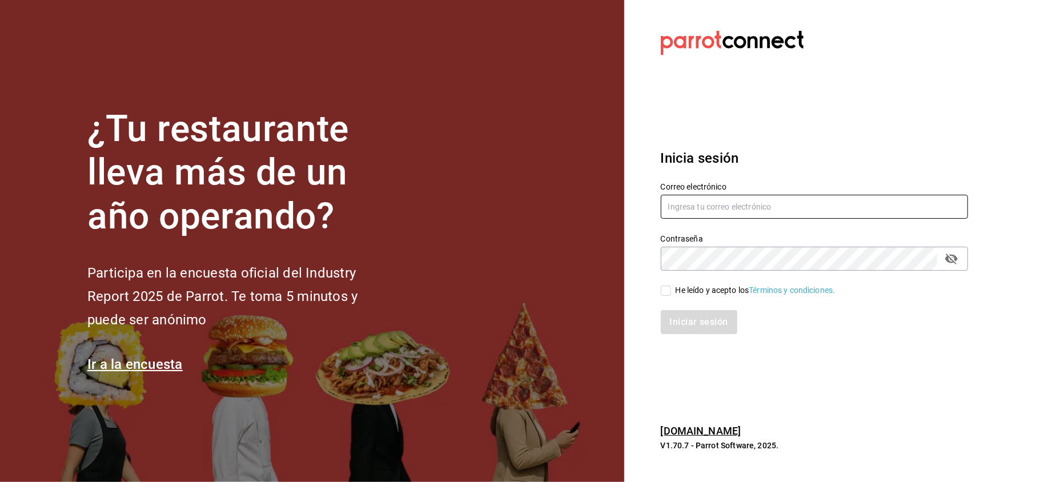
type input "multiuser@napolipizza.com"
click at [659, 295] on div "He leído y acepto los Términos y condiciones." at bounding box center [807, 284] width 321 height 26
click at [664, 291] on input "He leído y acepto los Términos y condiciones." at bounding box center [666, 291] width 10 height 10
checkbox input "true"
click at [716, 313] on button "Iniciar sesión" at bounding box center [700, 322] width 78 height 24
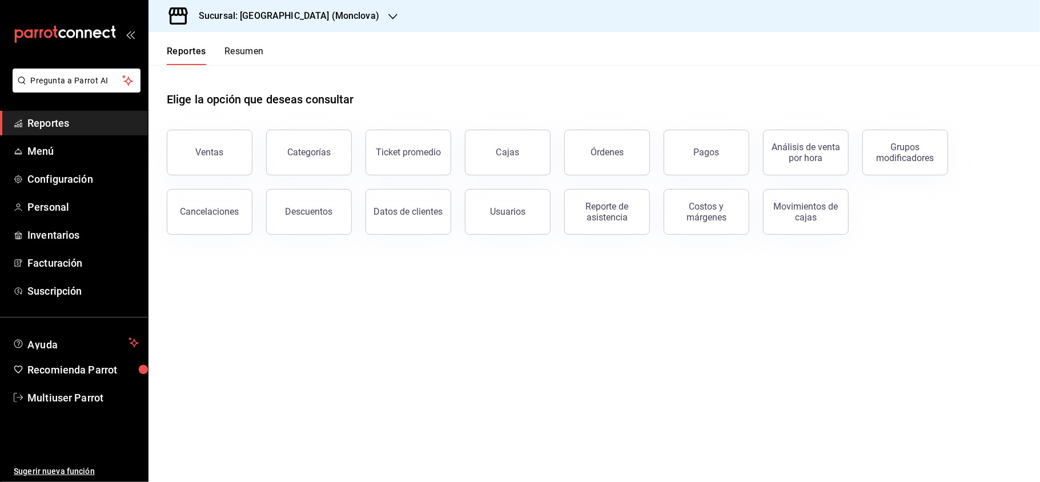
click at [388, 17] on icon "button" at bounding box center [392, 16] width 9 height 9
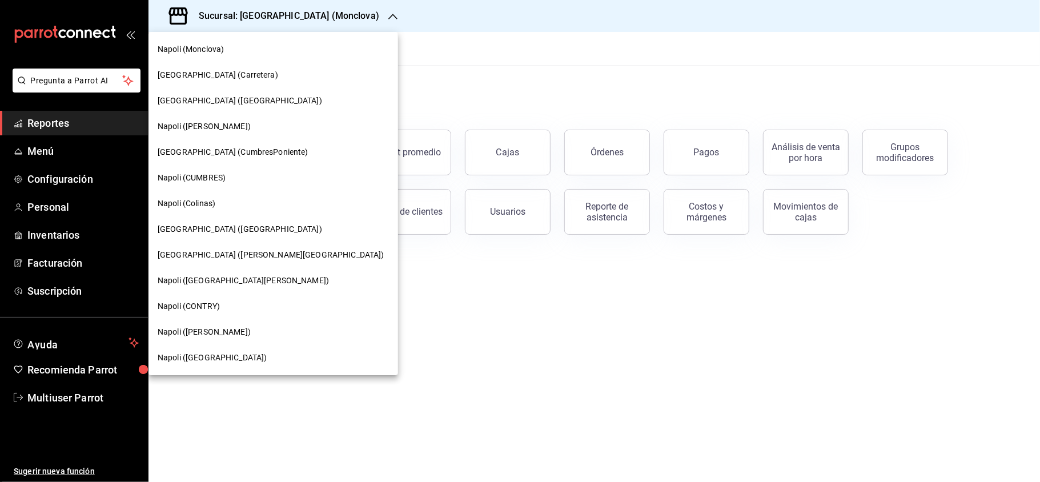
click at [224, 307] on div "Napoli (CONTRY)" at bounding box center [273, 306] width 231 height 12
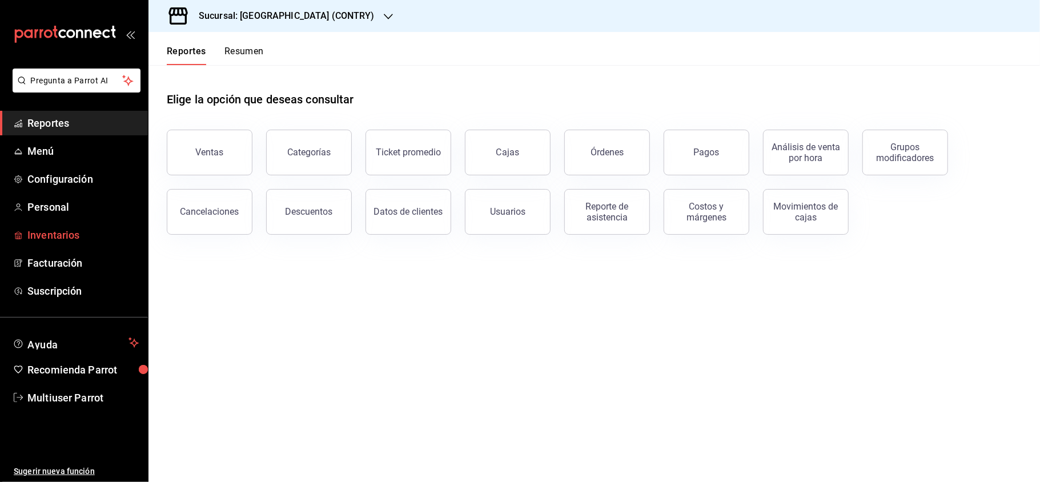
click at [40, 244] on link "Inventarios" at bounding box center [74, 235] width 148 height 25
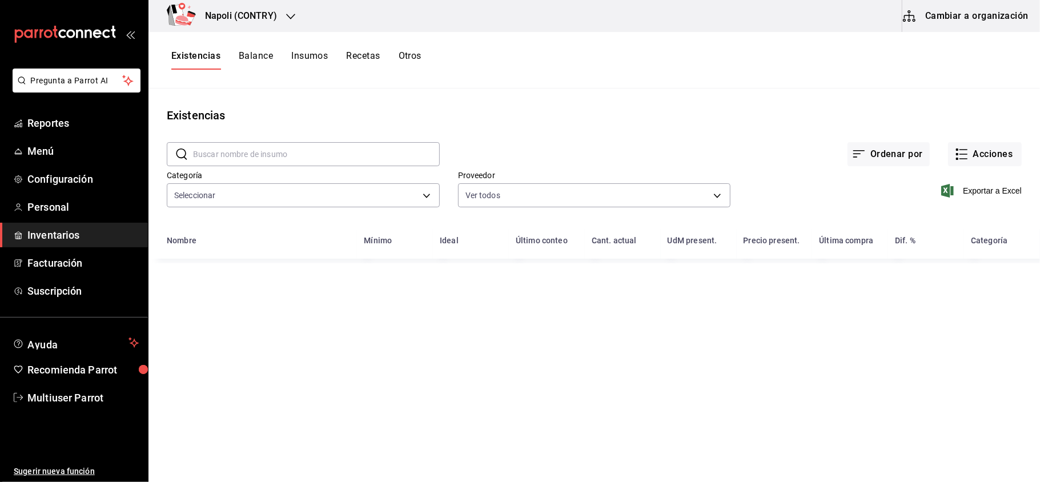
type input "0862b564-0f4e-4838-96f7-a0cfb550234f,9e74ae74-5793-4c6d-bb76-c101d78a7afa,b0e36…"
click at [406, 57] on button "Otros" at bounding box center [410, 59] width 23 height 19
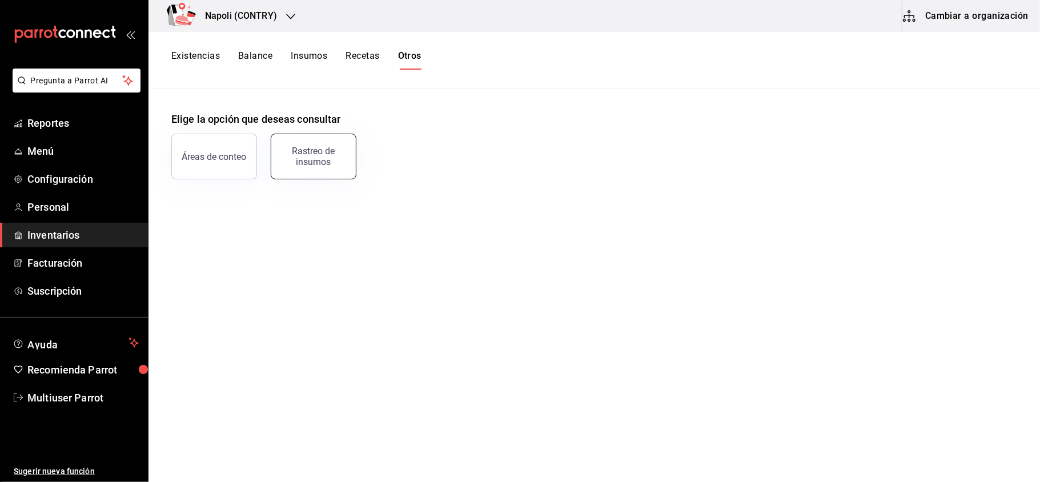
click at [332, 153] on div "Rastreo de insumos" at bounding box center [313, 157] width 71 height 22
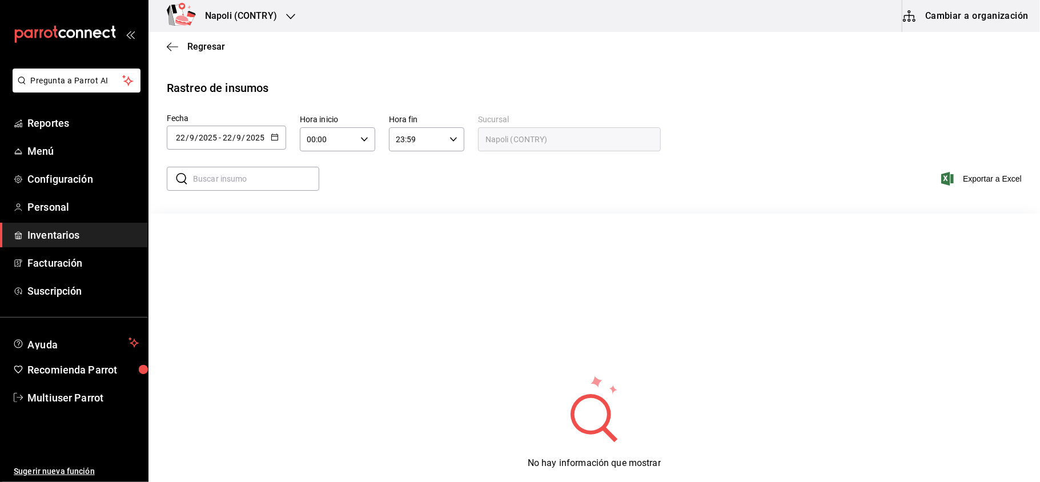
click at [274, 138] on icon "button" at bounding box center [275, 137] width 8 height 8
click at [223, 362] on li "Rango de fechas" at bounding box center [221, 354] width 108 height 26
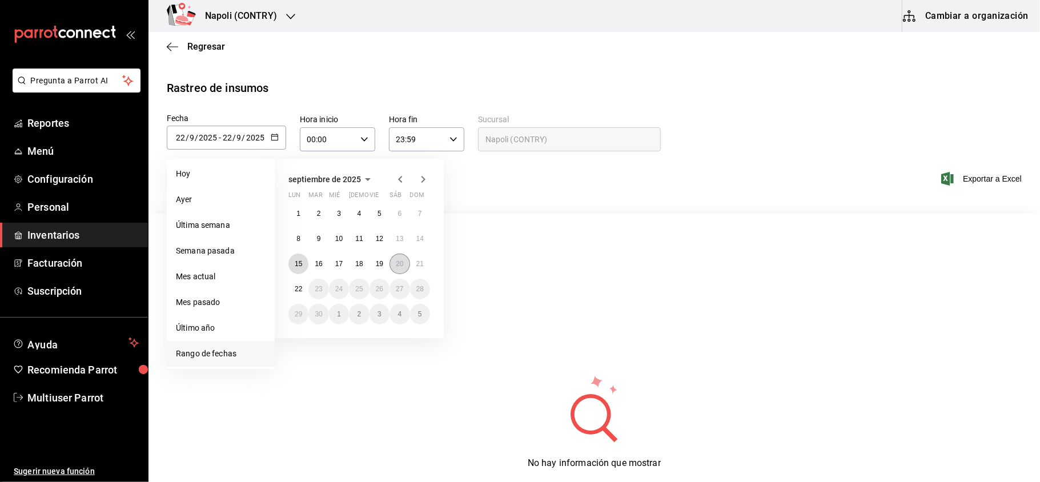
click at [298, 267] on abbr "15" at bounding box center [298, 264] width 7 height 8
click at [421, 261] on abbr "21" at bounding box center [419, 264] width 7 height 8
type input "[DATE]"
type input "15"
type input "[DATE]"
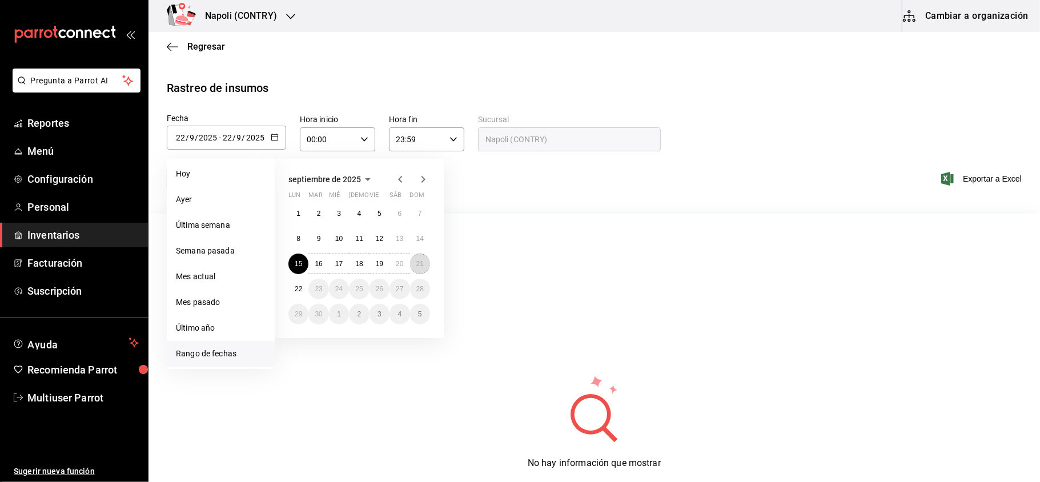
type input "21"
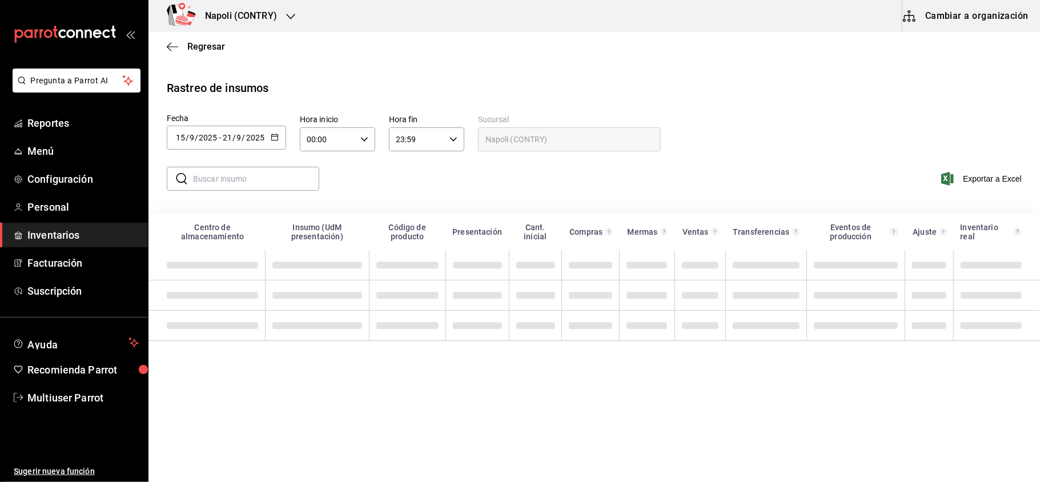
click at [232, 175] on input "text" at bounding box center [256, 178] width 126 height 23
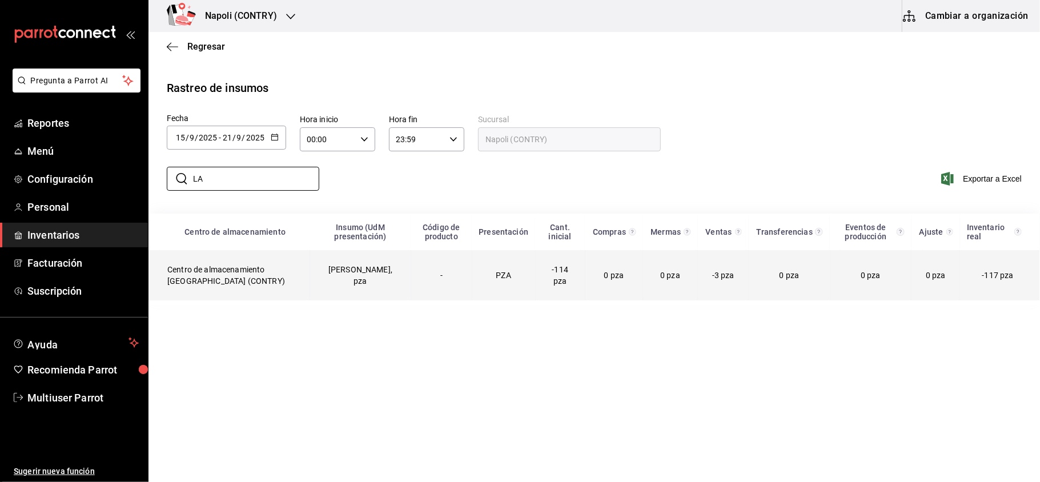
type input "L"
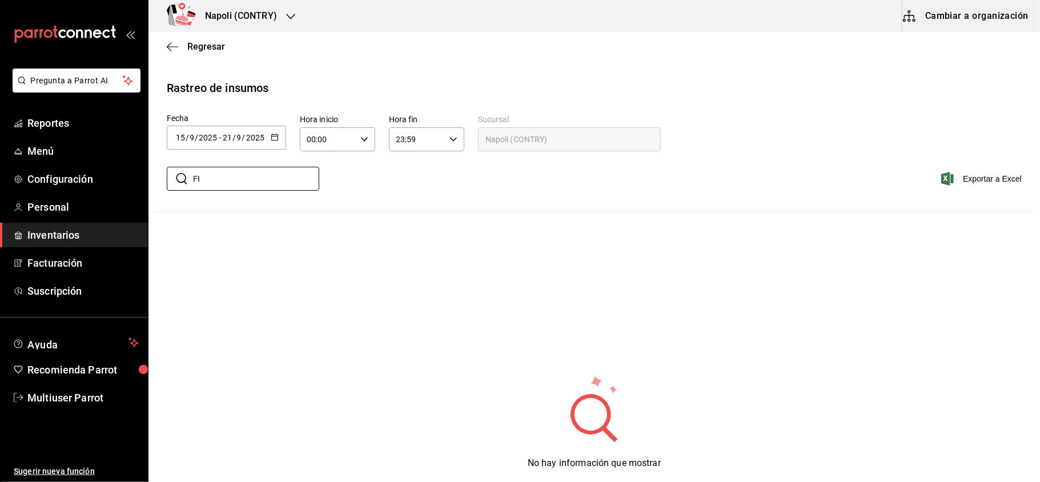
type input "F"
type input "P"
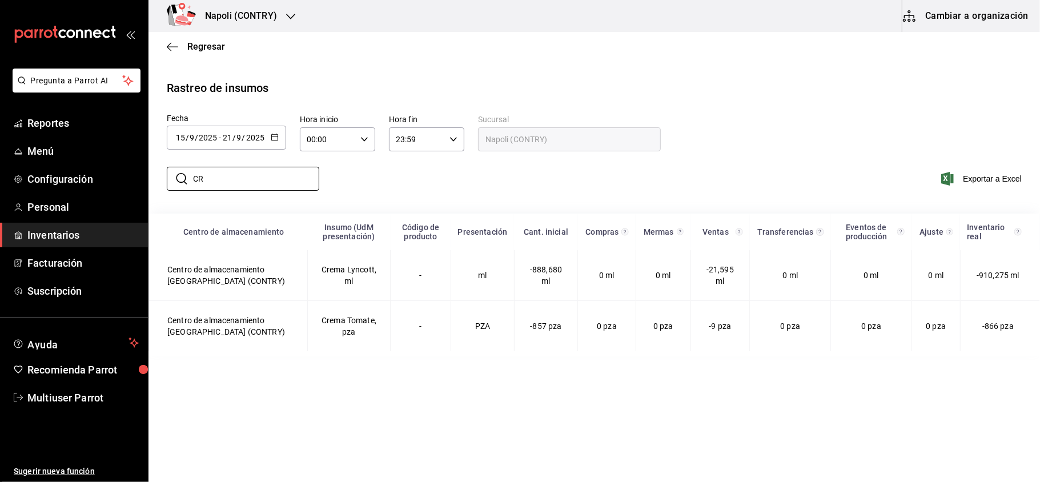
type input "C"
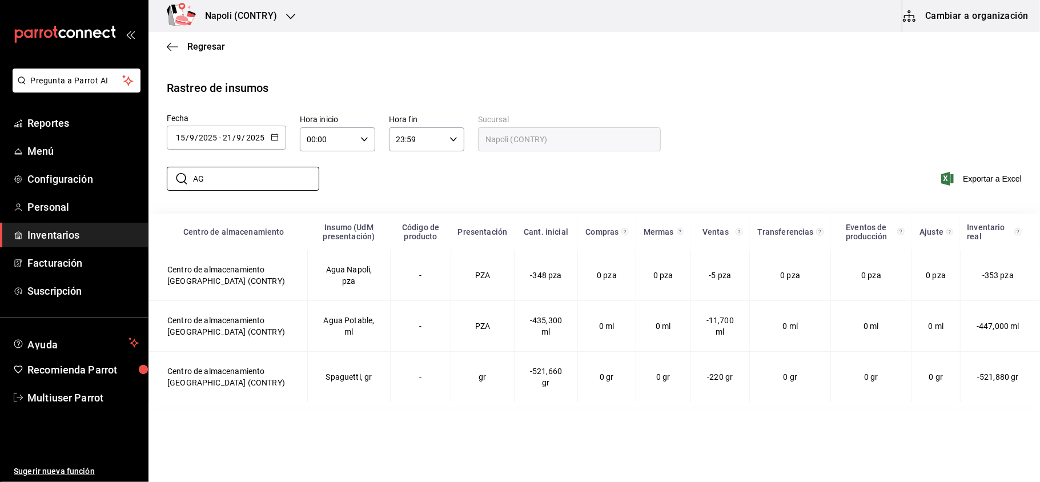
type input "A"
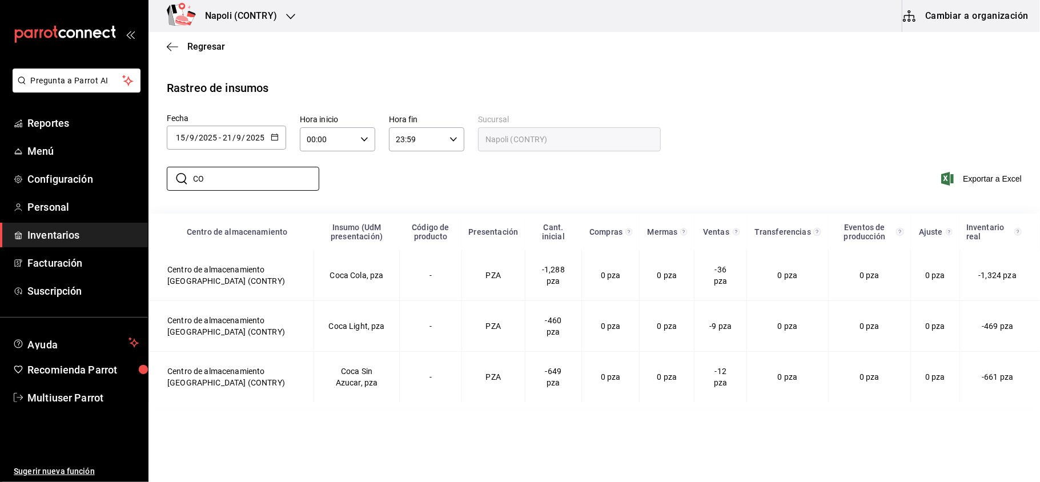
type input "C"
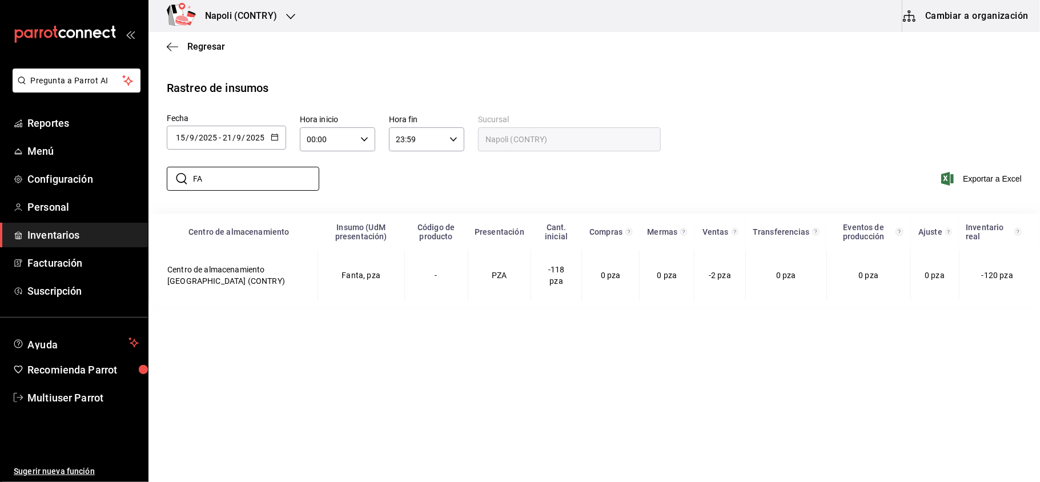
type input "F"
type input "S"
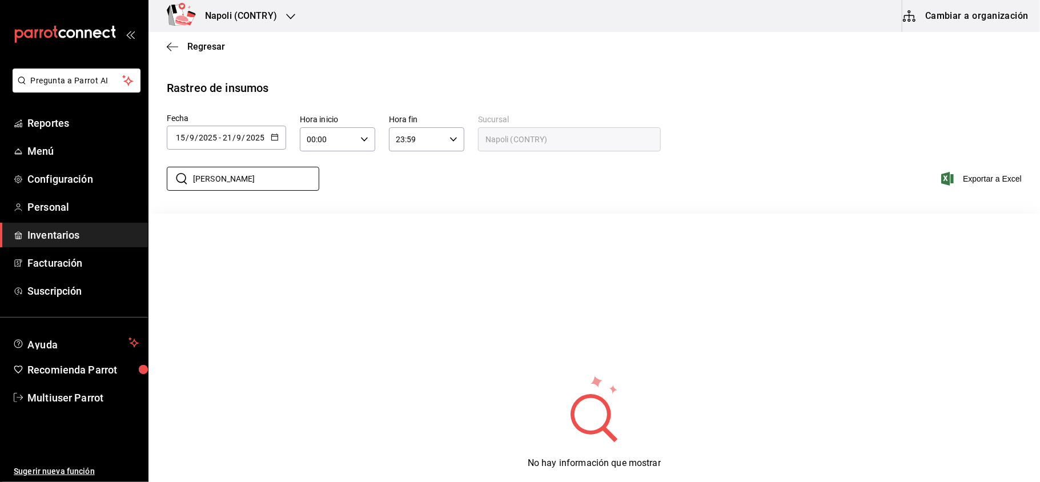
type input "J"
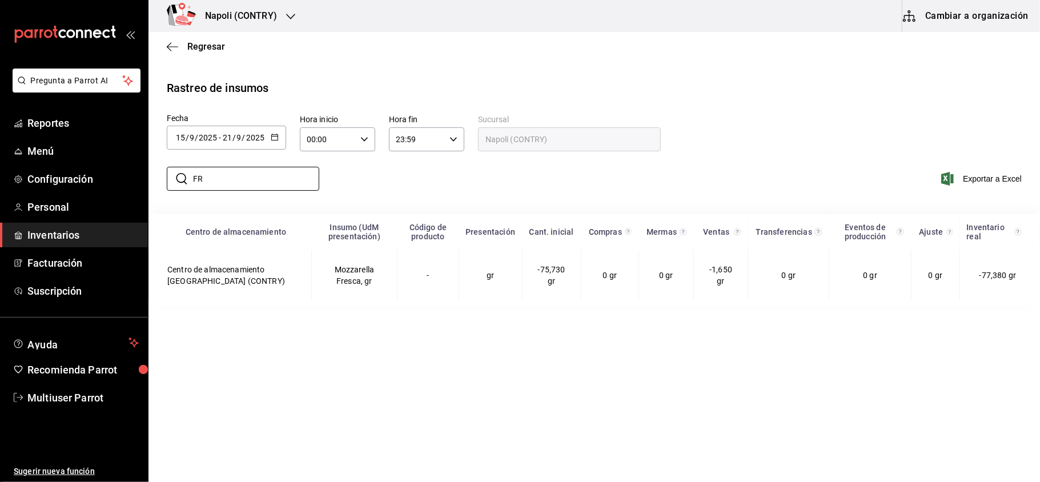
type input "F"
type input "S"
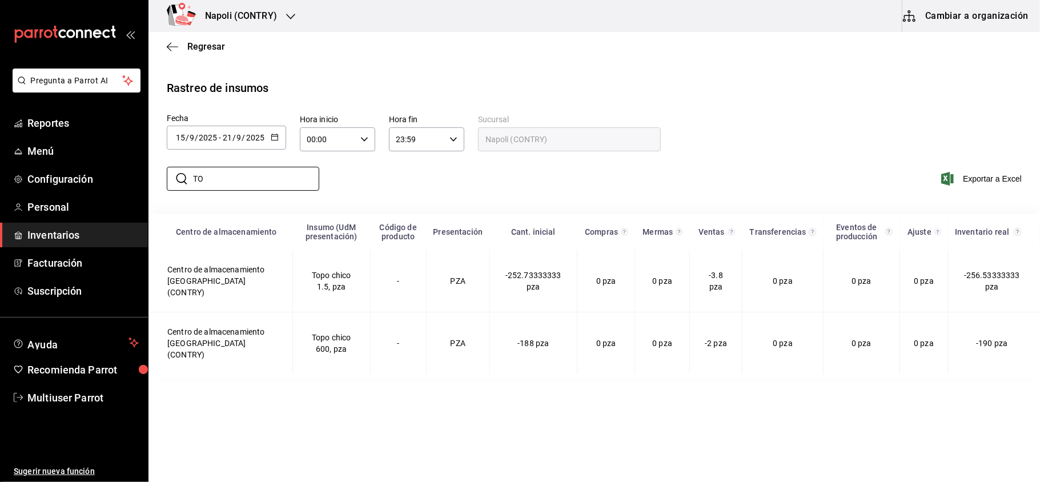
type input "T"
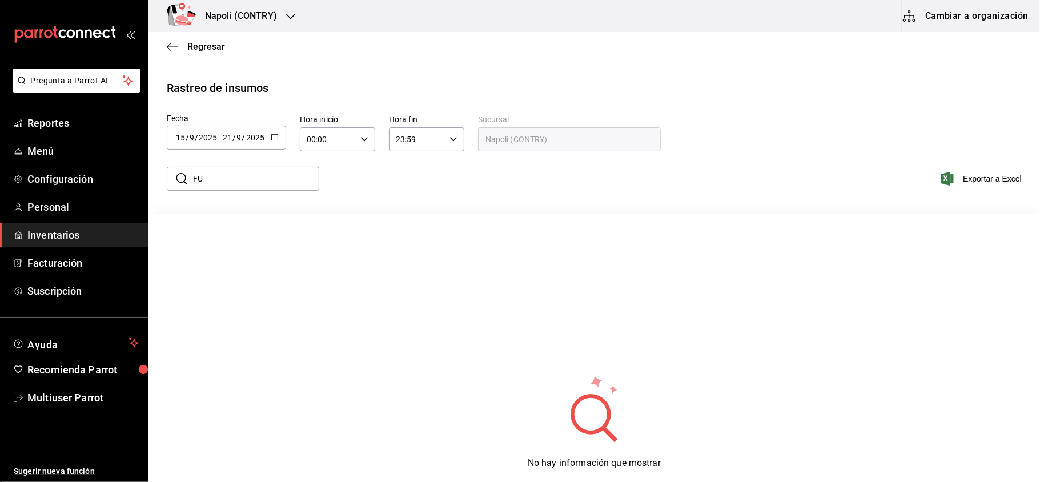
type input "F"
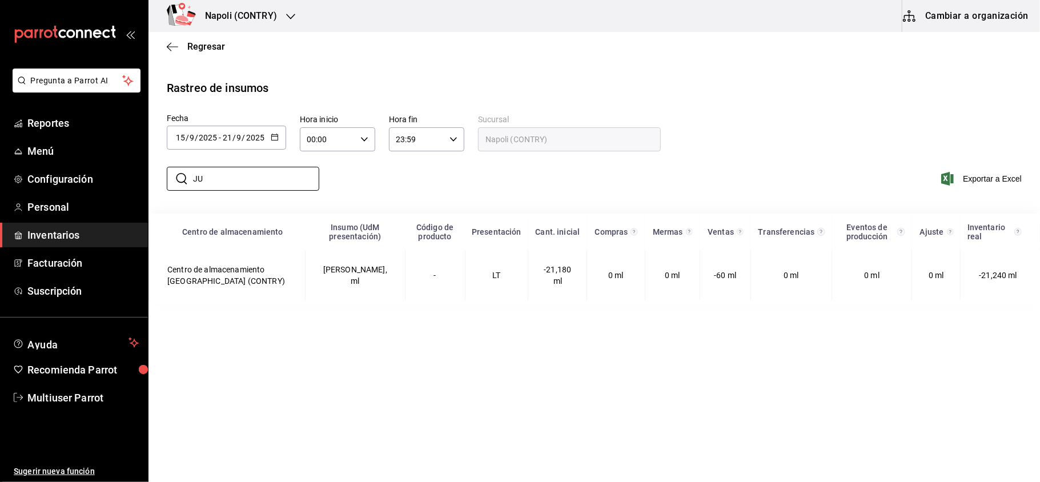
type input "J"
type input "T"
type input "C"
type input "B"
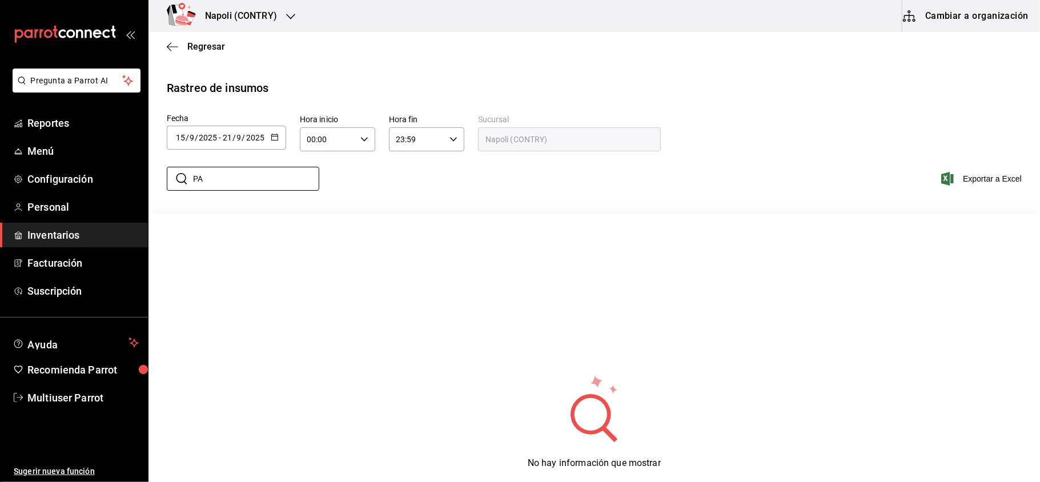
type input "P"
type input "C"
type input "V"
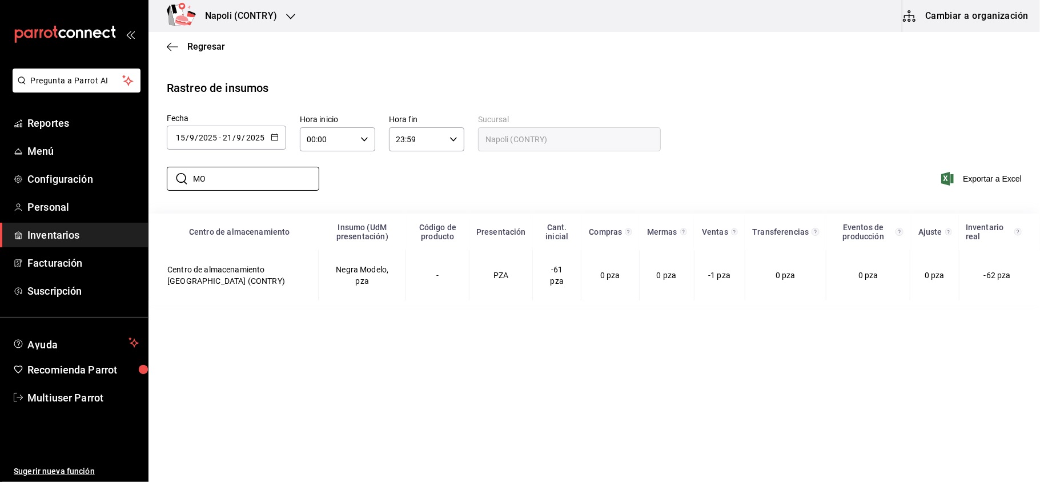
type input "M"
type input "U"
type input "C"
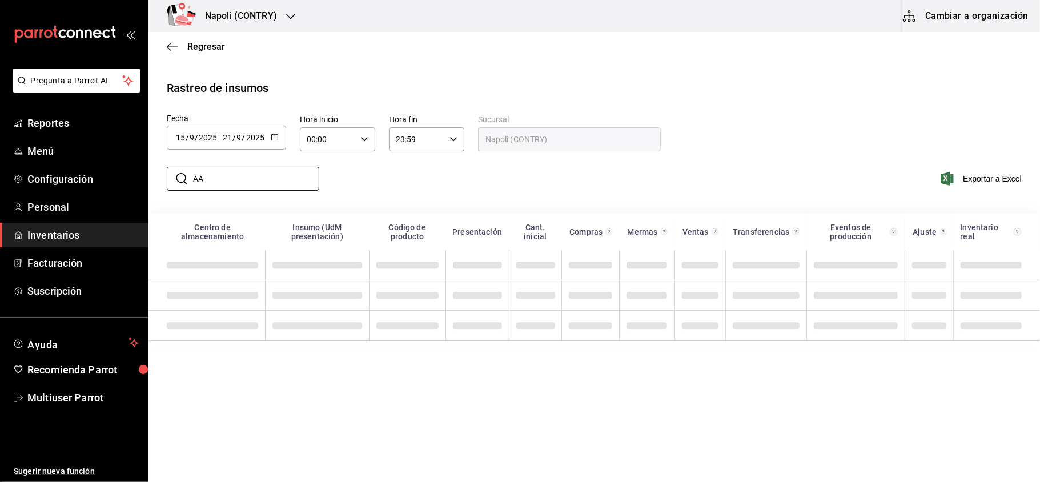
type input "A"
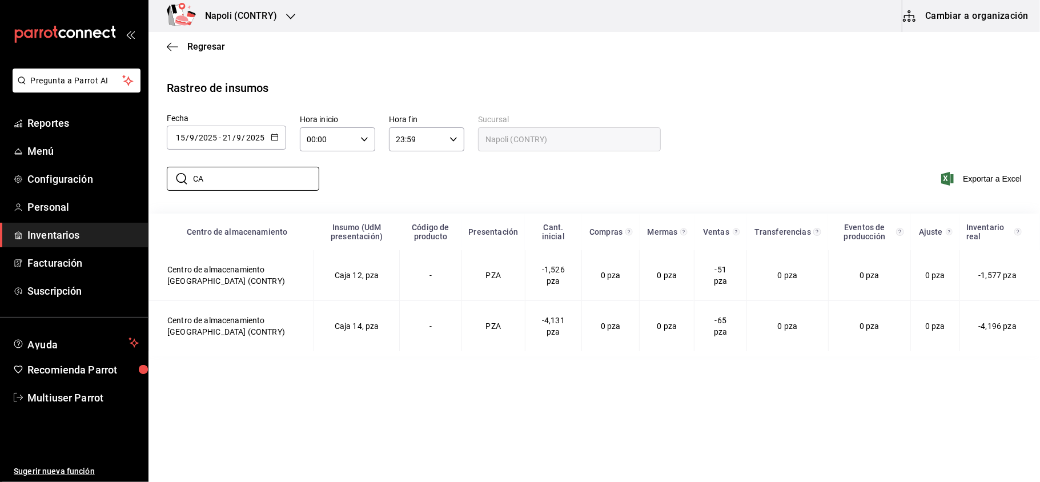
type input "C"
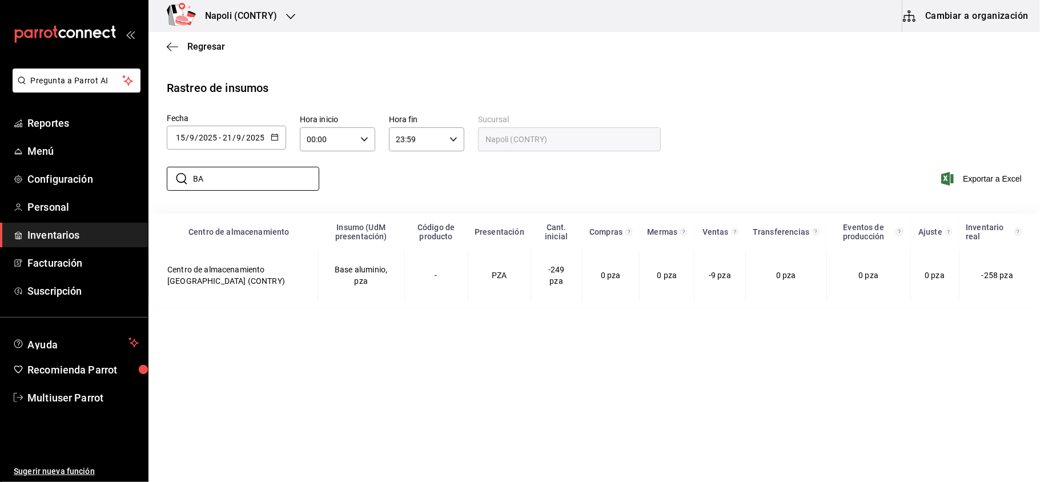
type input "B"
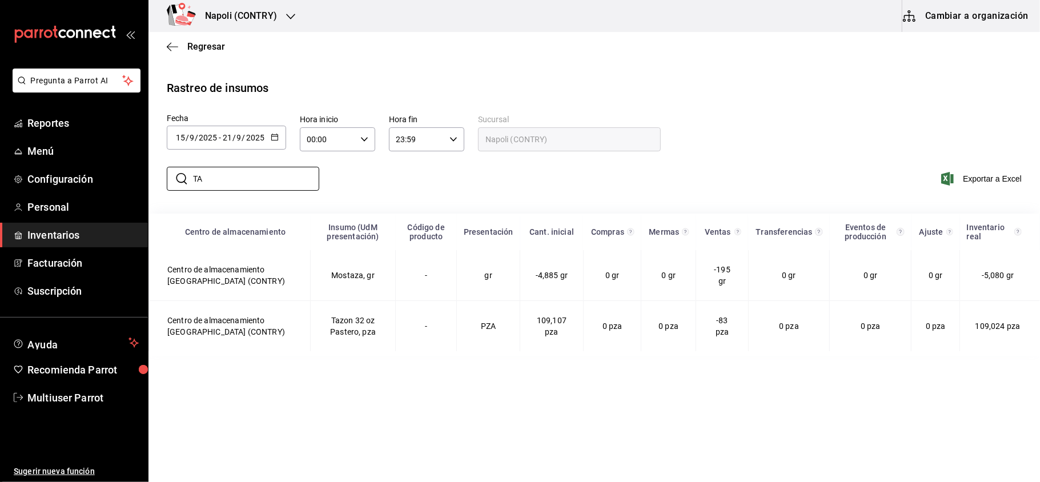
type input "T"
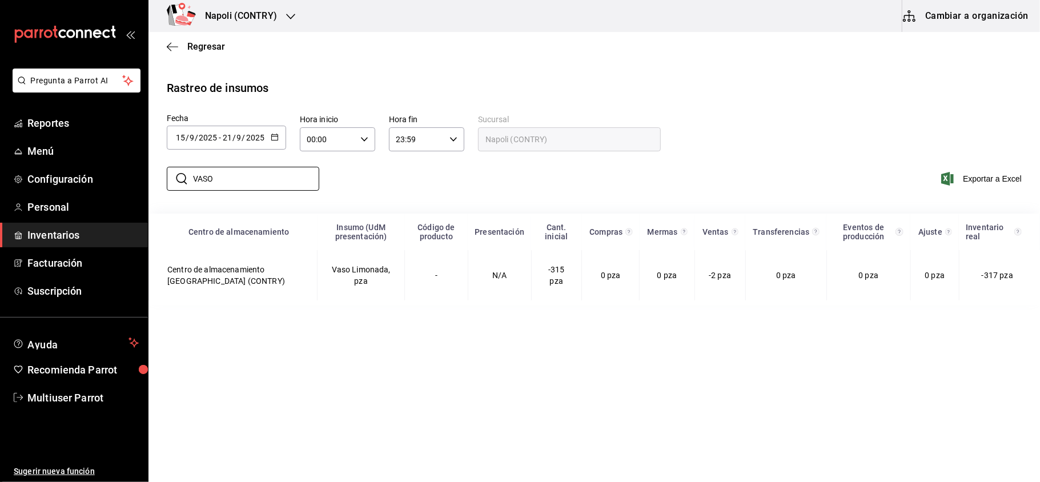
type input "VASO"
click at [291, 22] on div "Napoli (CONTRY)" at bounding box center [229, 16] width 142 height 32
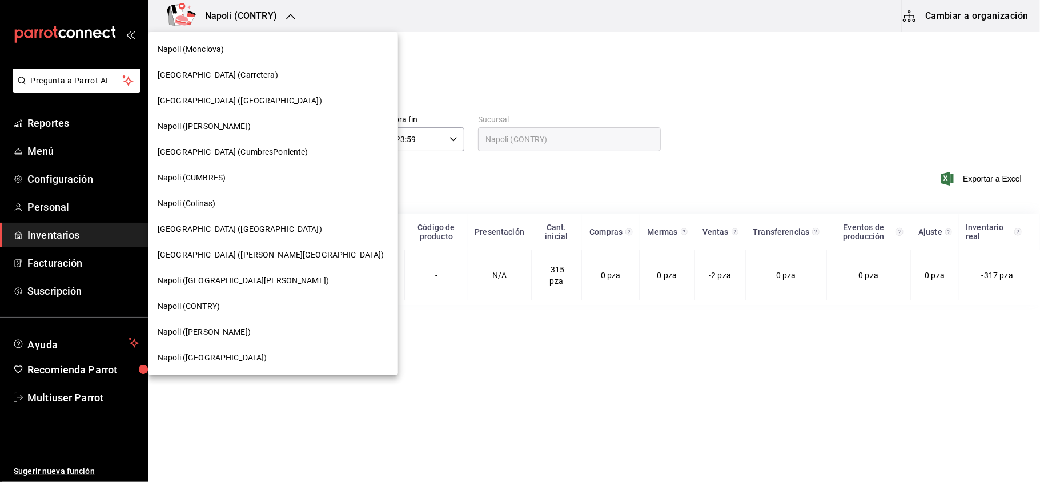
click at [215, 207] on span "Napoli (Colinas)" at bounding box center [187, 204] width 58 height 12
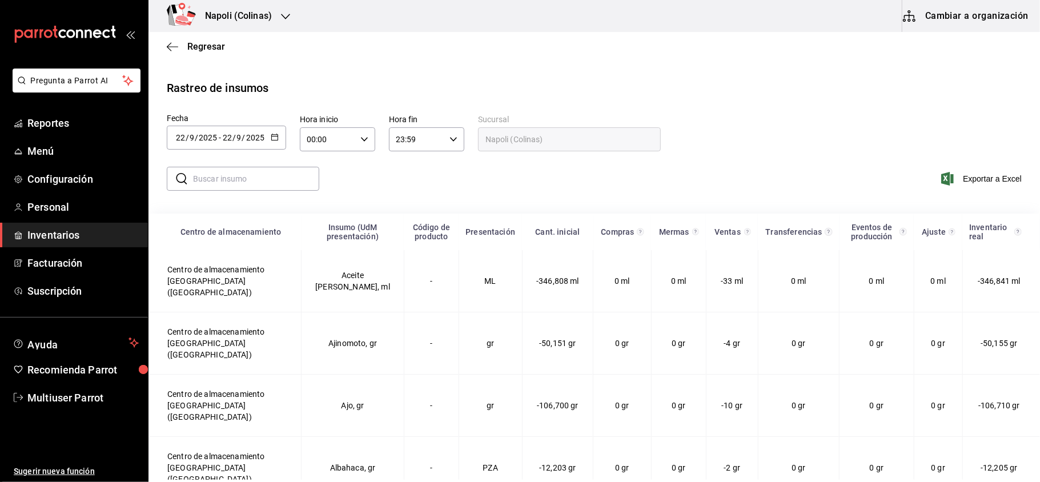
click at [272, 134] on \(Stroke\) "button" at bounding box center [272, 134] width 1 height 1
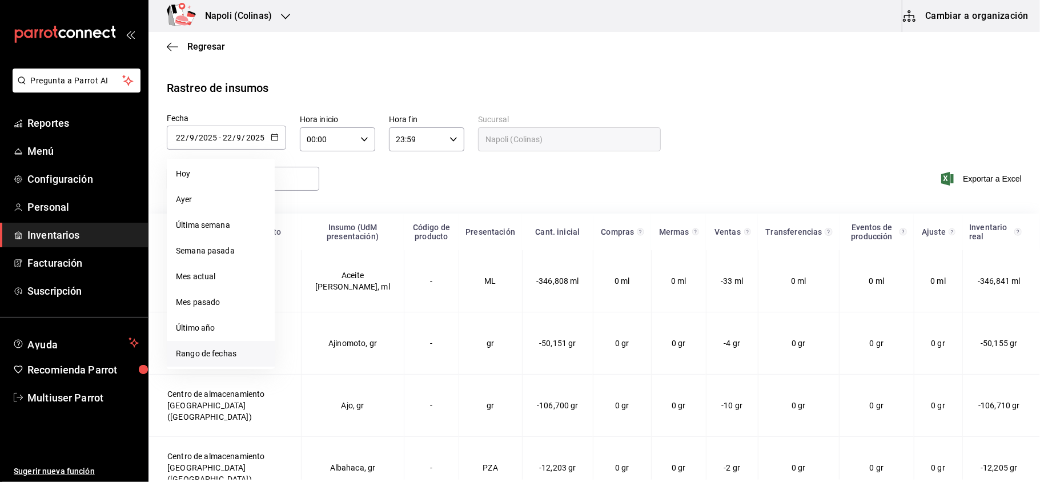
click at [238, 344] on li "Rango de fechas" at bounding box center [221, 354] width 108 height 26
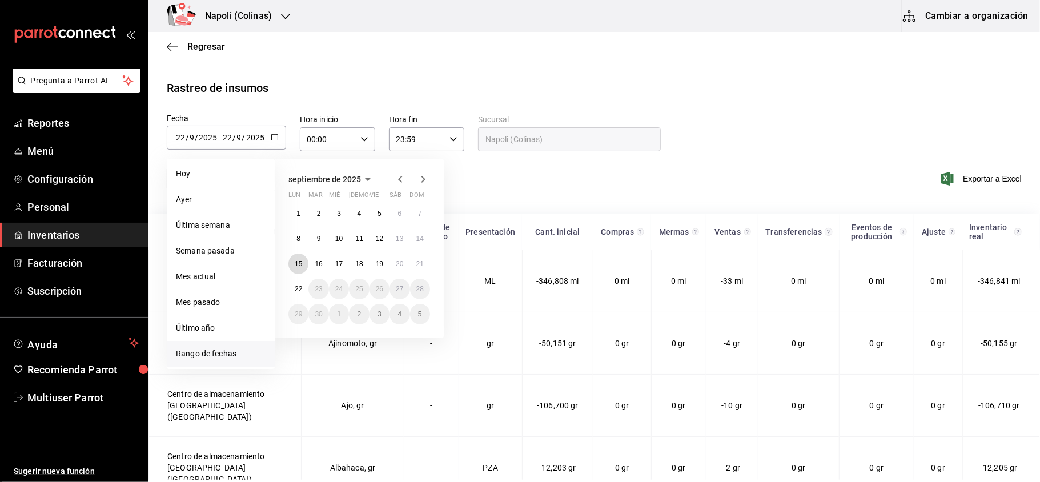
drag, startPoint x: 298, startPoint y: 266, endPoint x: 407, endPoint y: 272, distance: 108.7
click at [299, 265] on abbr "15" at bounding box center [298, 264] width 7 height 8
click at [418, 264] on abbr "21" at bounding box center [419, 264] width 7 height 8
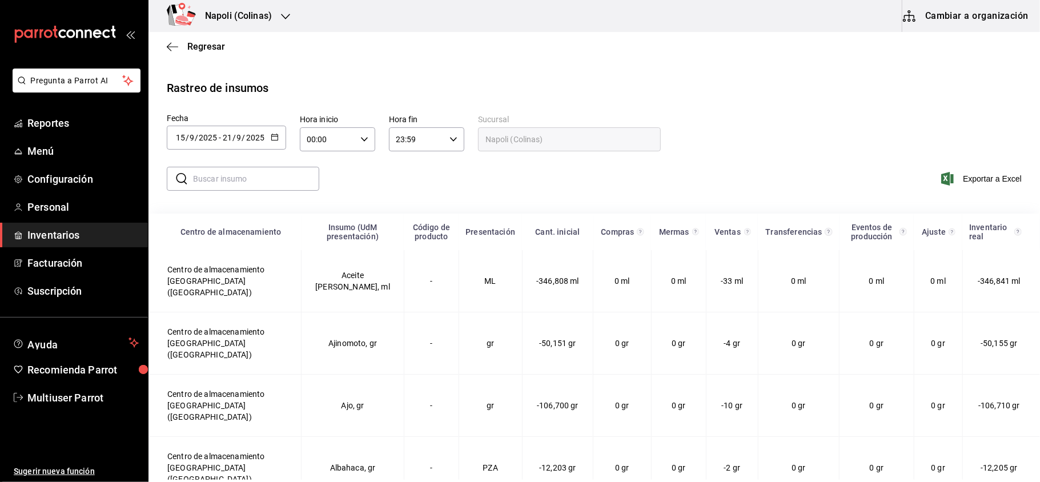
type input "[DATE]"
type input "15"
type input "[DATE]"
type input "21"
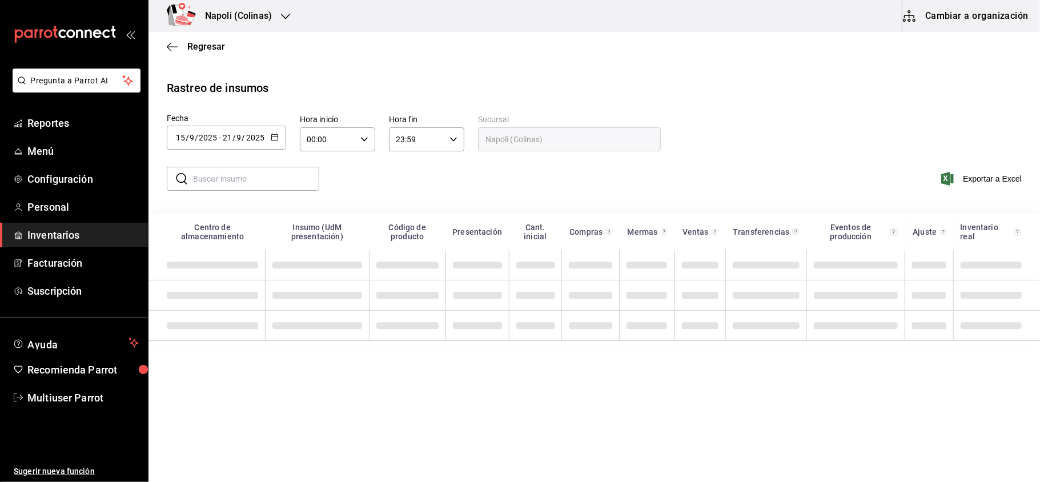
click at [277, 183] on input "text" at bounding box center [256, 178] width 126 height 23
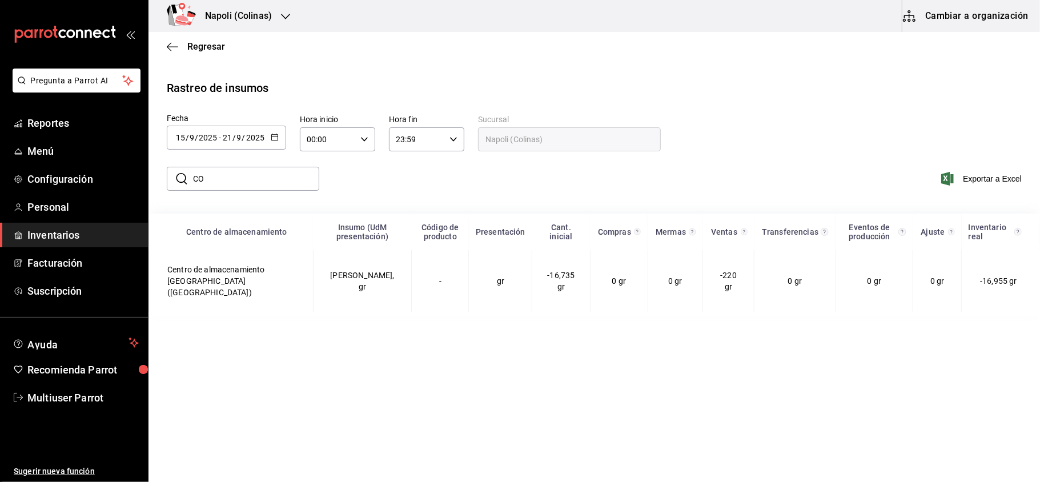
type input "C"
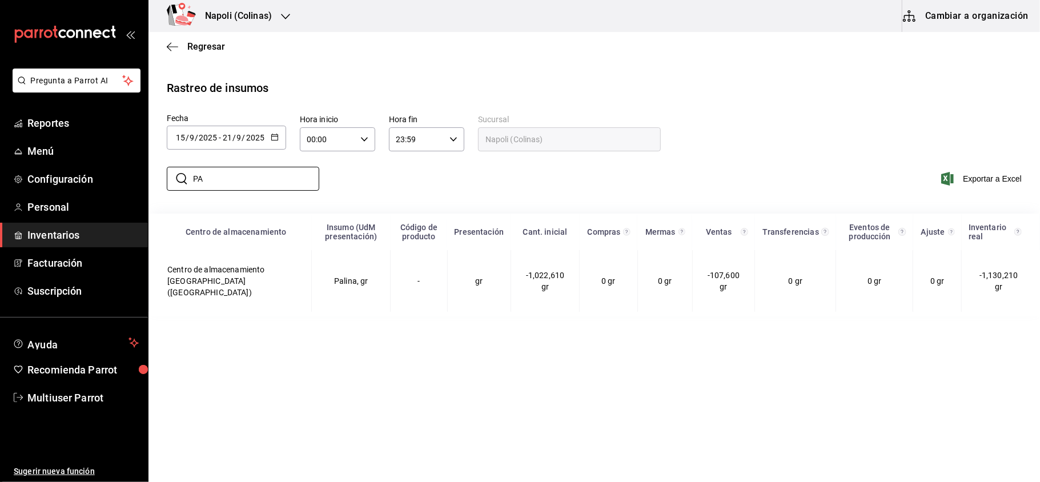
type input "P"
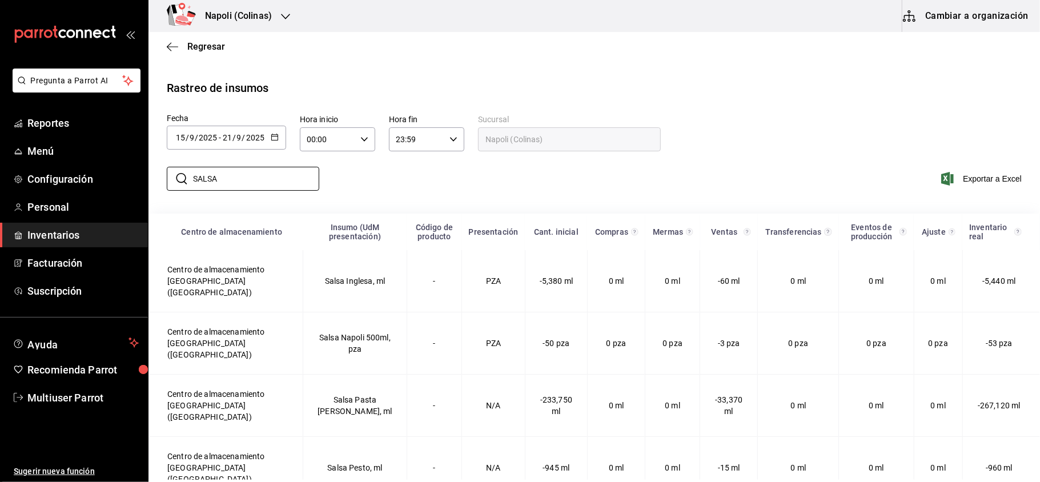
scroll to position [30, 0]
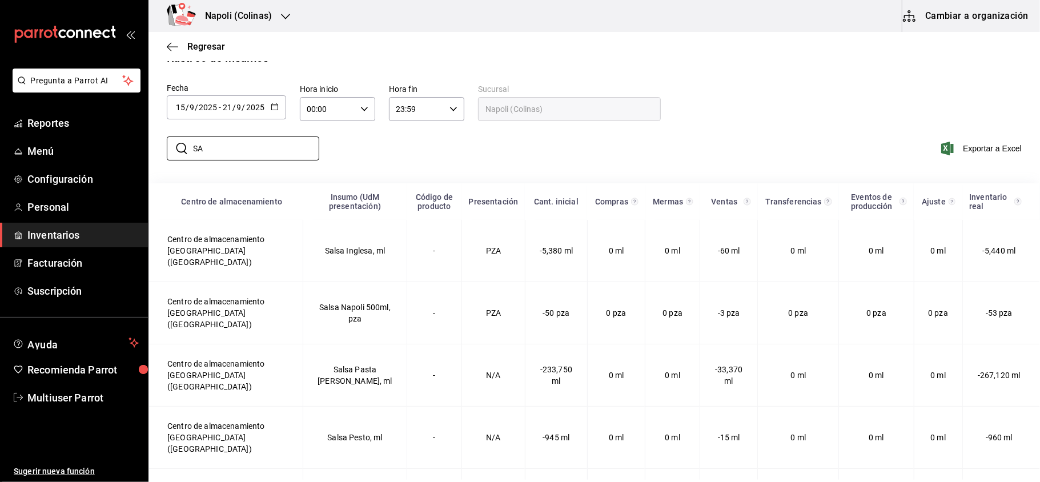
type input "S"
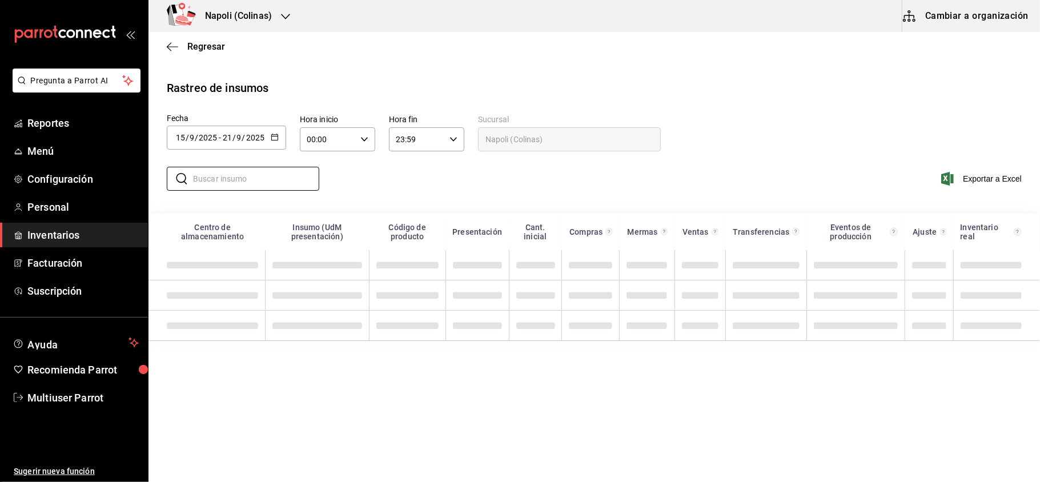
scroll to position [0, 0]
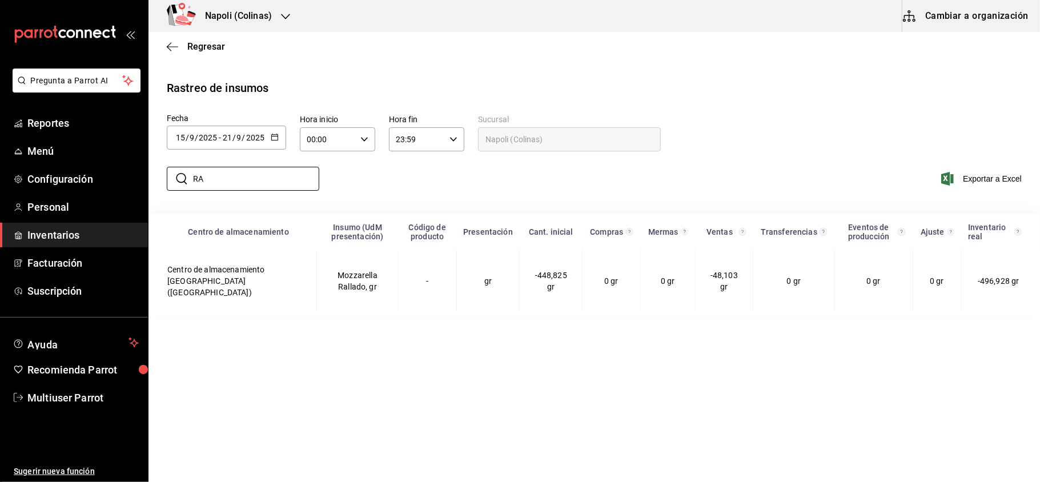
type input "R"
type input "S"
type input "P"
type input "C"
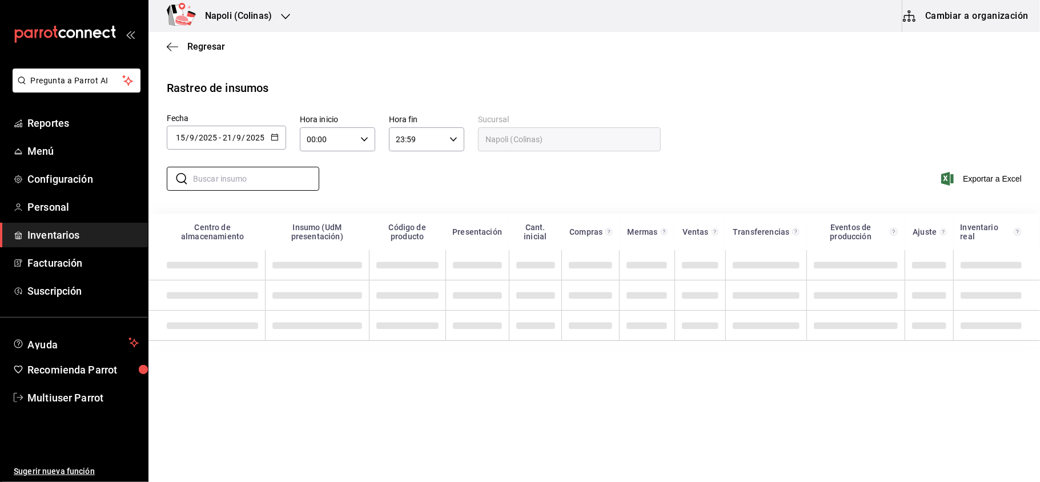
type input "C"
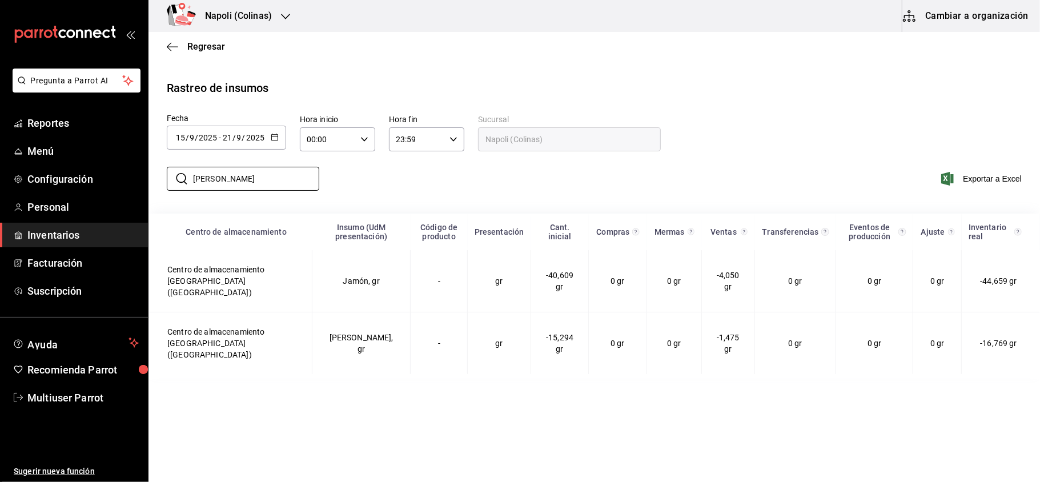
type input "J"
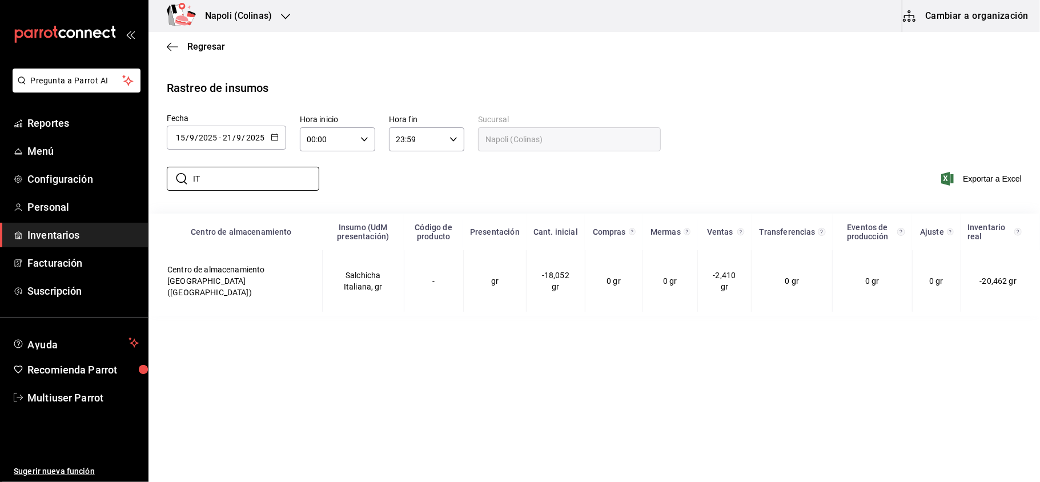
type input "I"
type input "L"
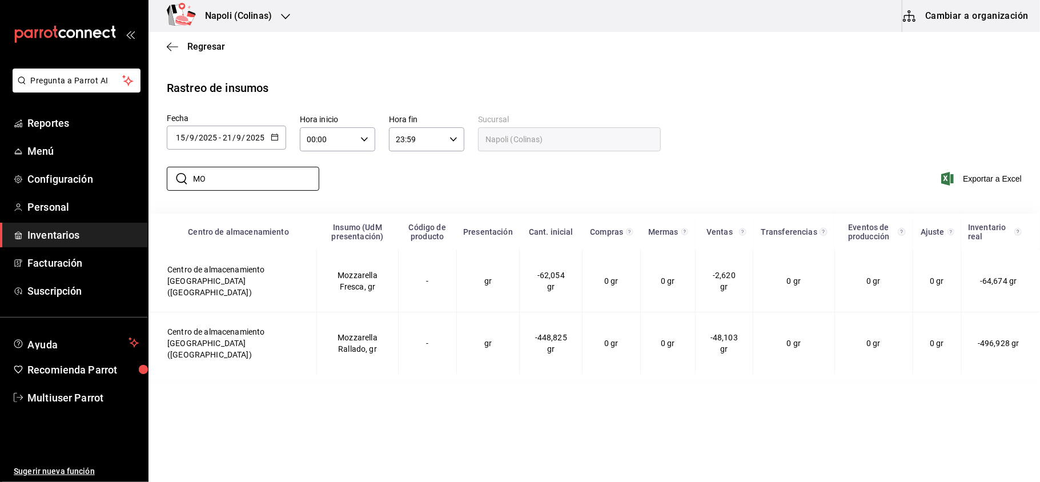
type input "M"
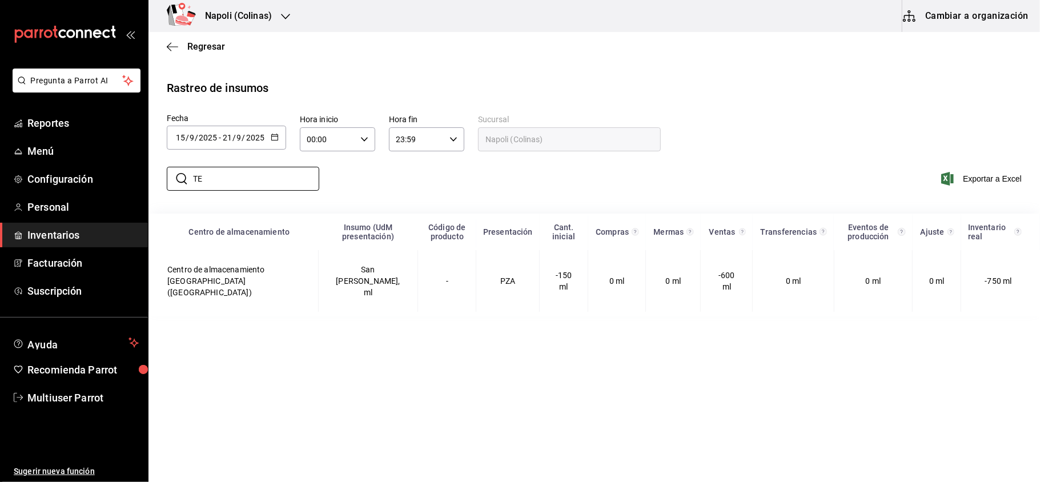
type input "T"
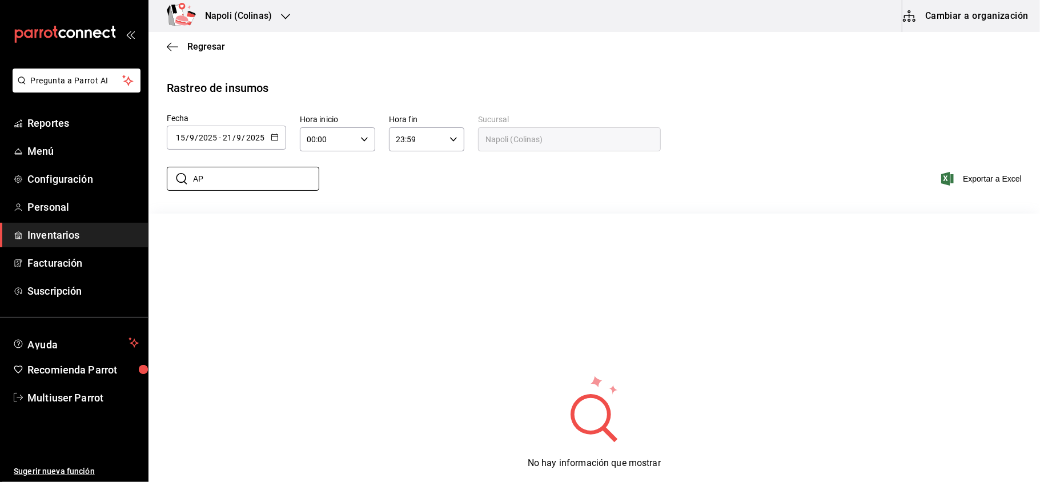
type input "A"
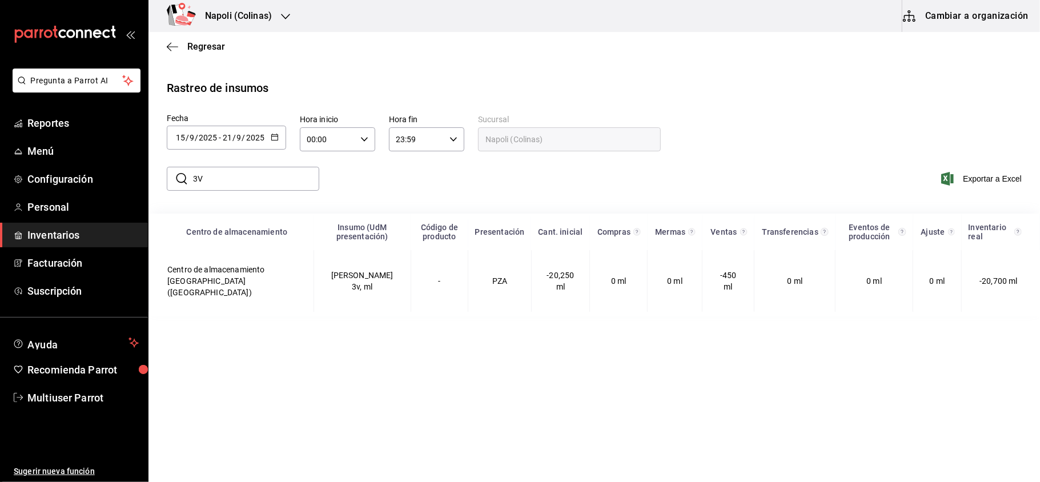
type input "3"
type input "N"
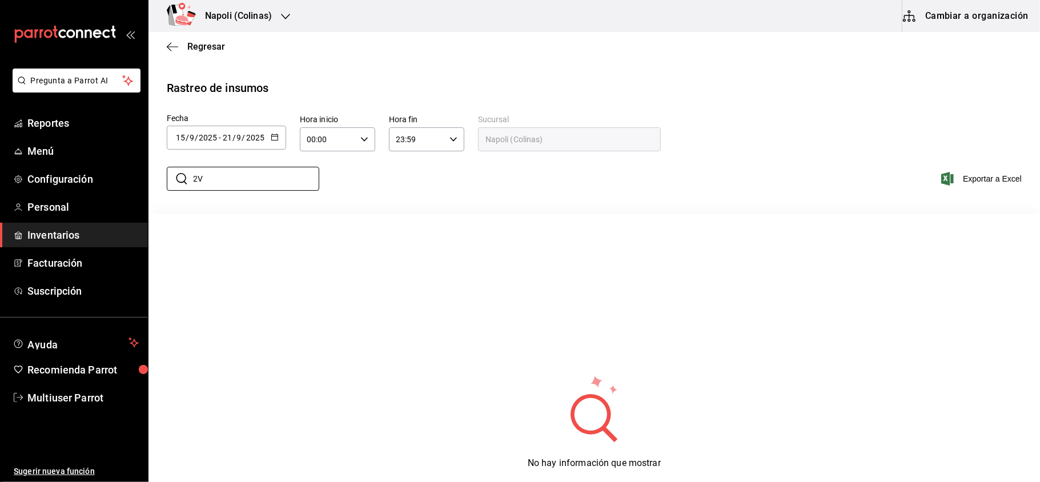
type input "2"
type input "B"
type input "H"
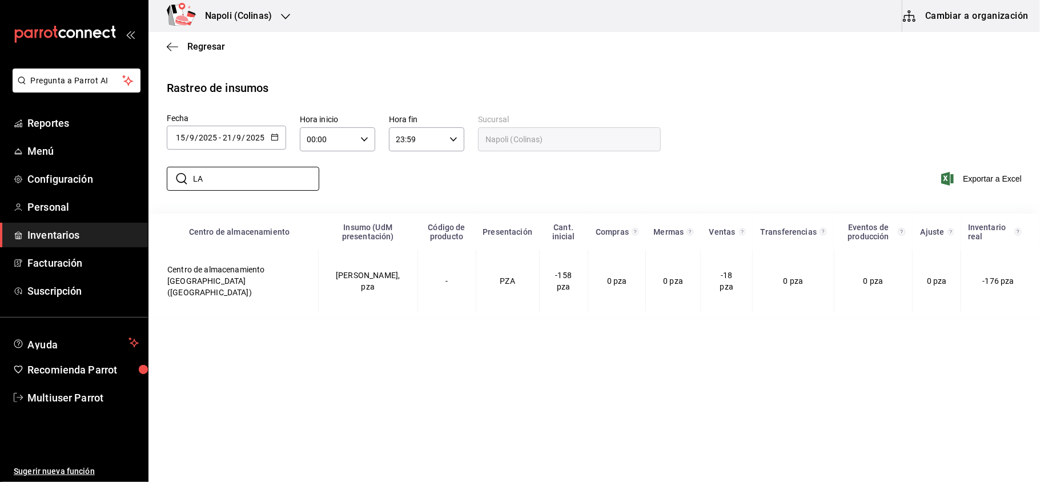
type input "L"
type input "F"
type input "P"
type input "C"
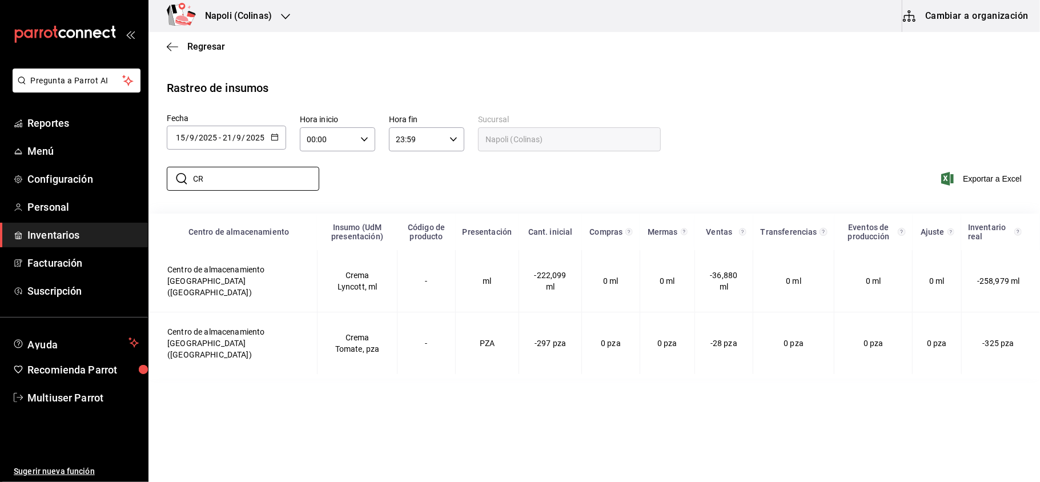
type input "C"
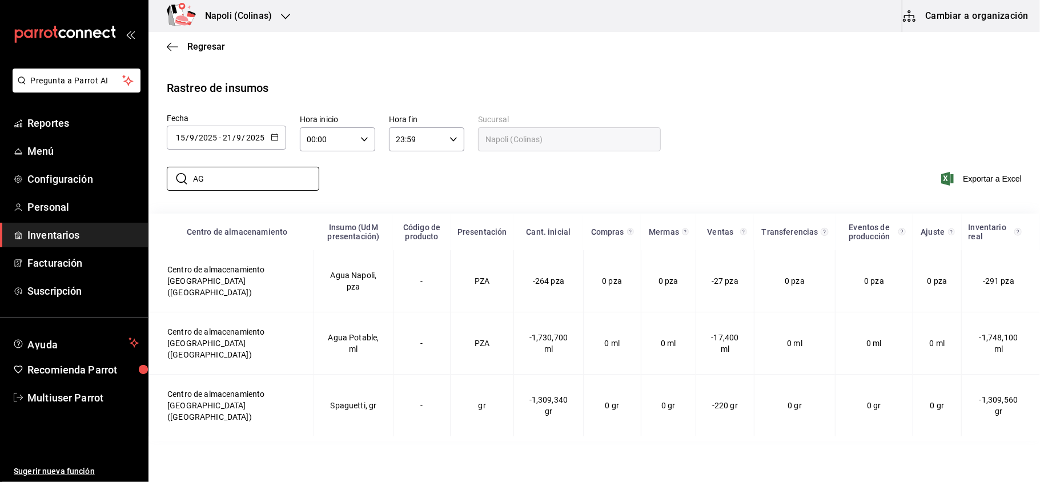
type input "A"
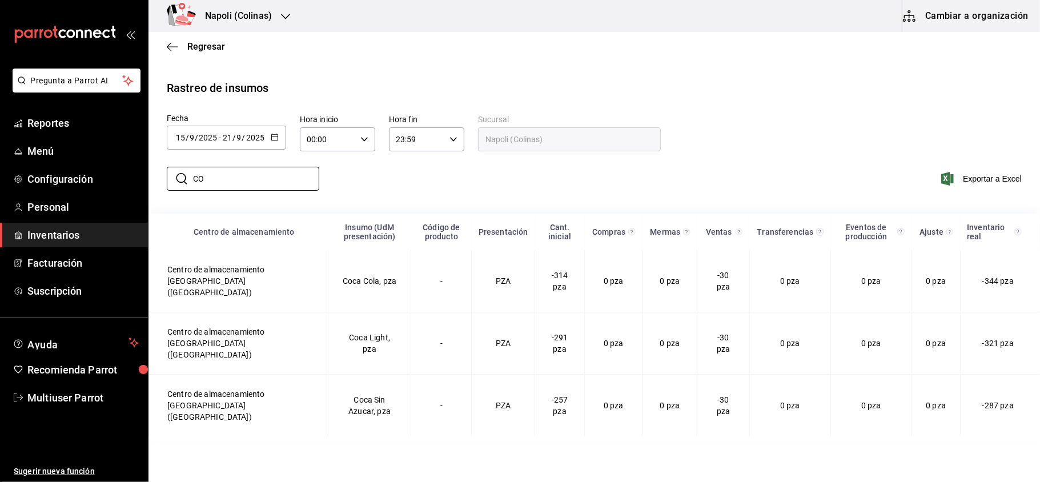
type input "C"
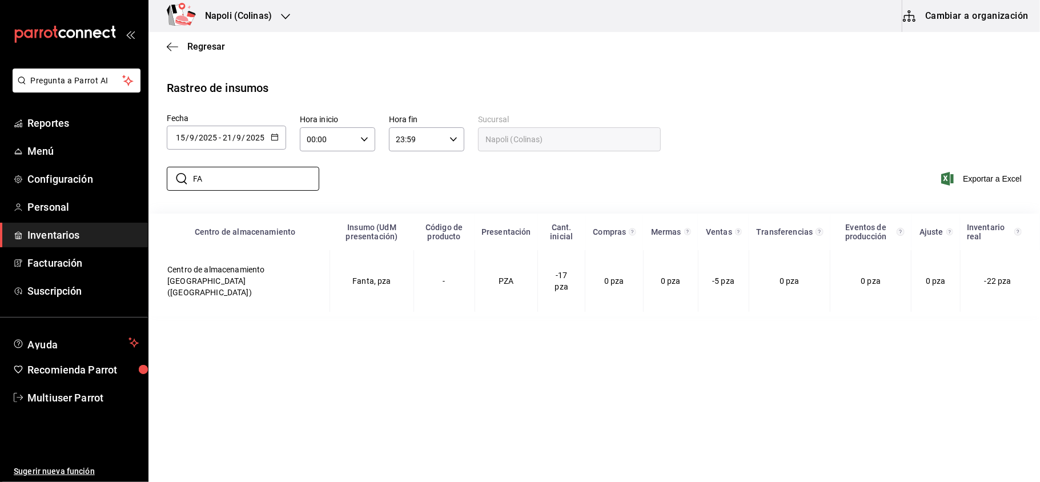
type input "F"
type input "S"
type input "J"
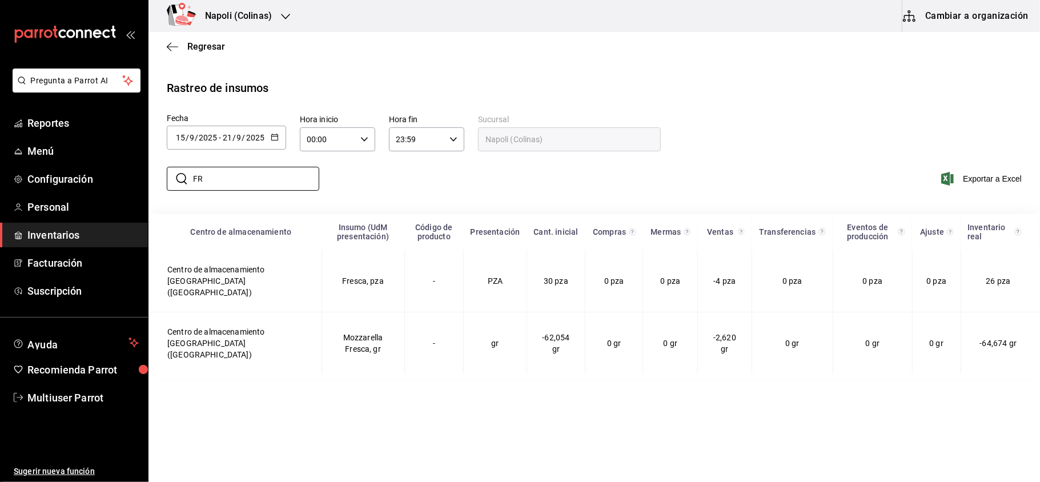
type input "F"
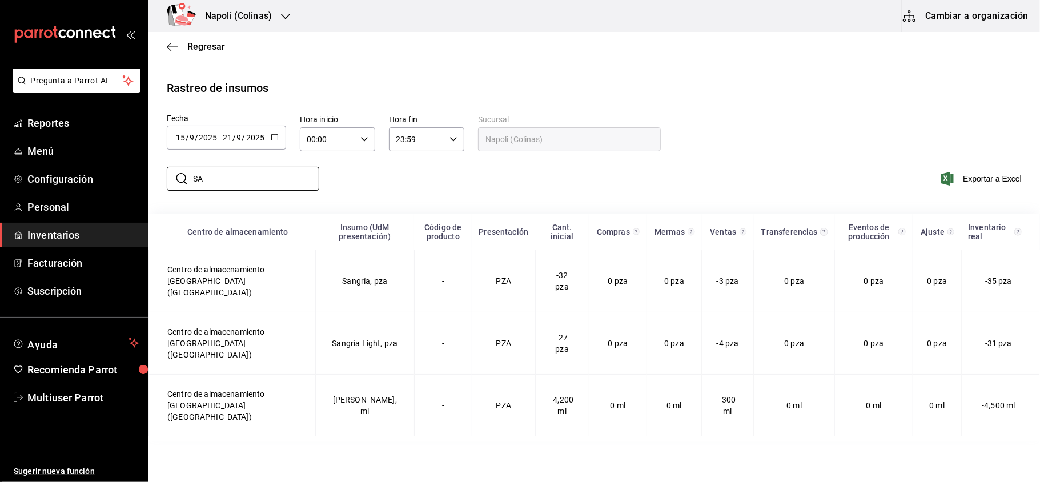
type input "S"
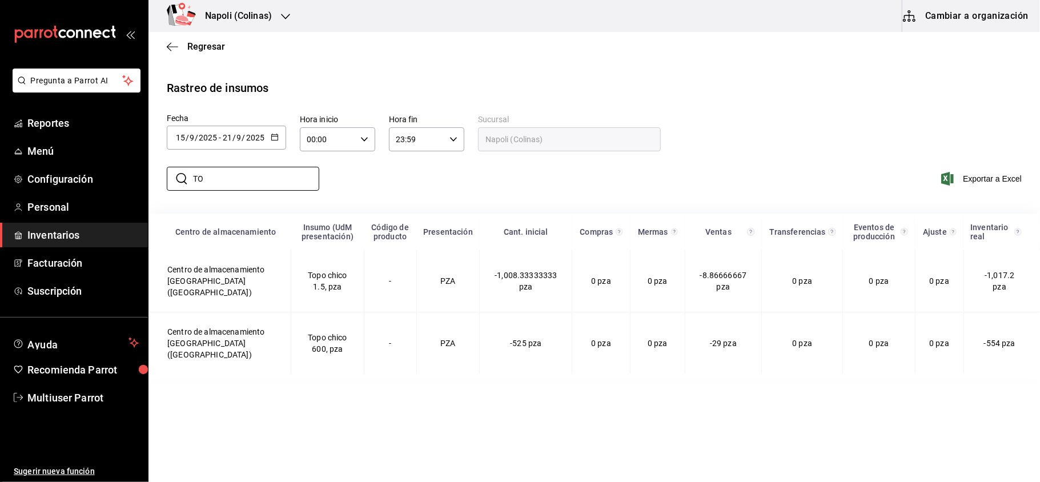
type input "T"
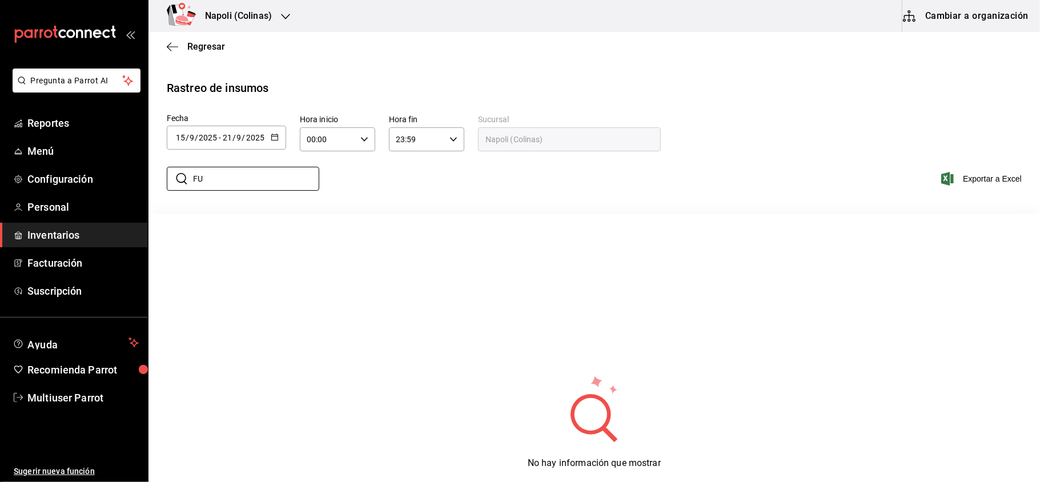
type input "F"
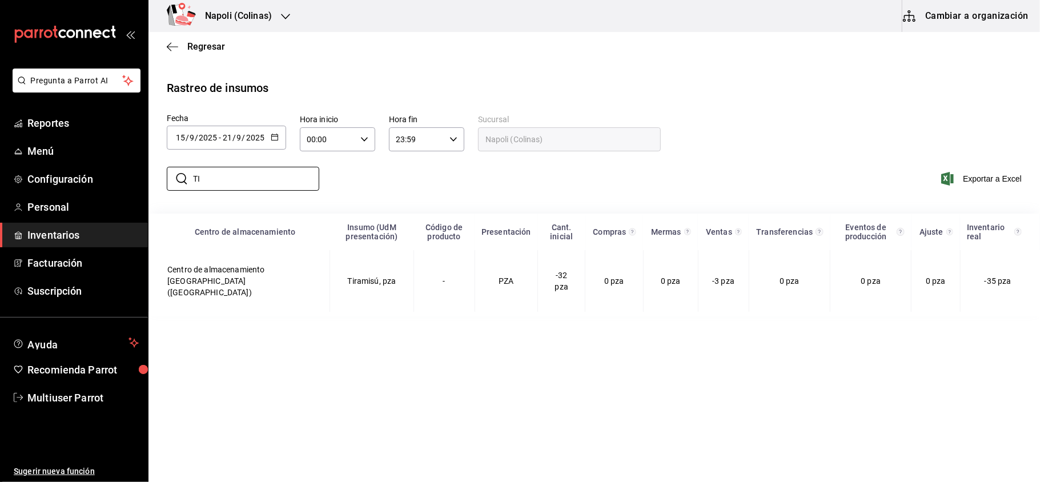
type input "T"
type input "C"
type input "B"
type input "P"
type input "C"
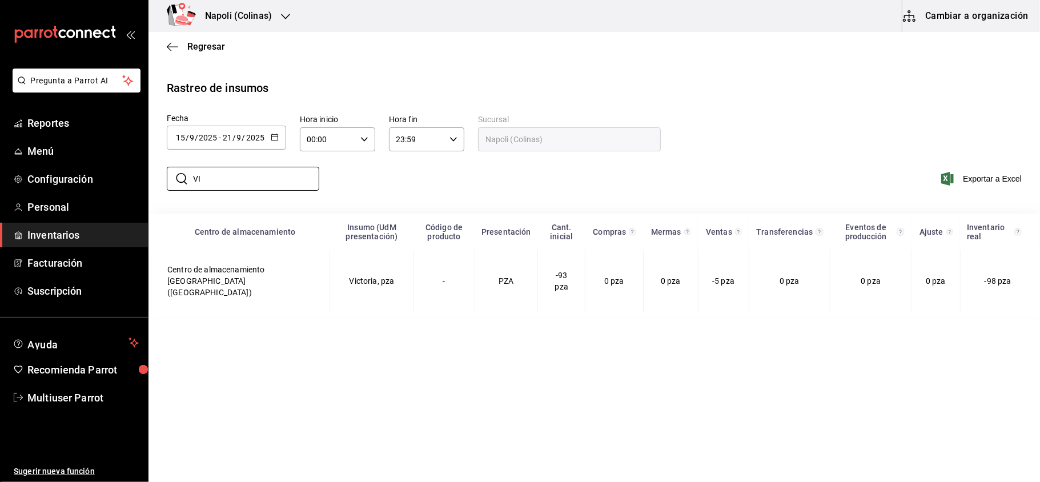
type input "V"
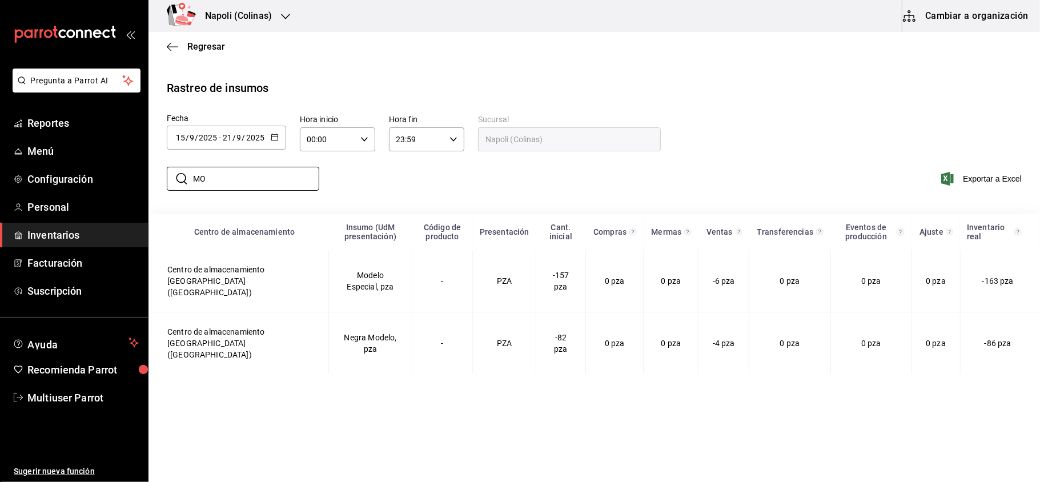
type input "M"
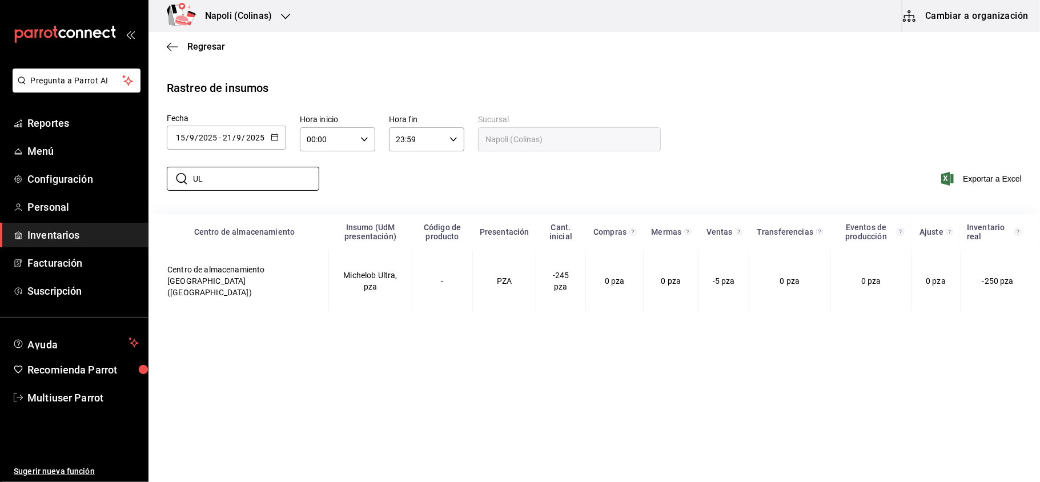
type input "U"
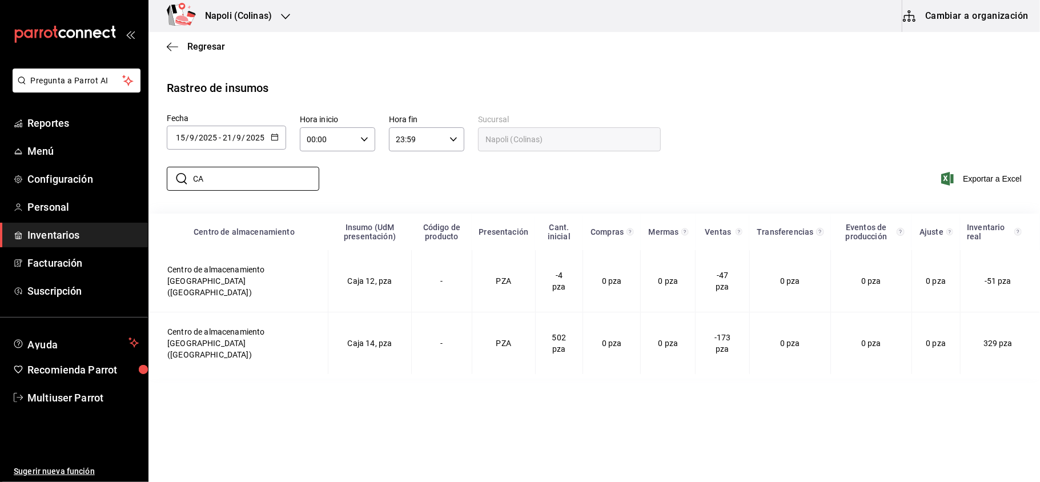
type input "C"
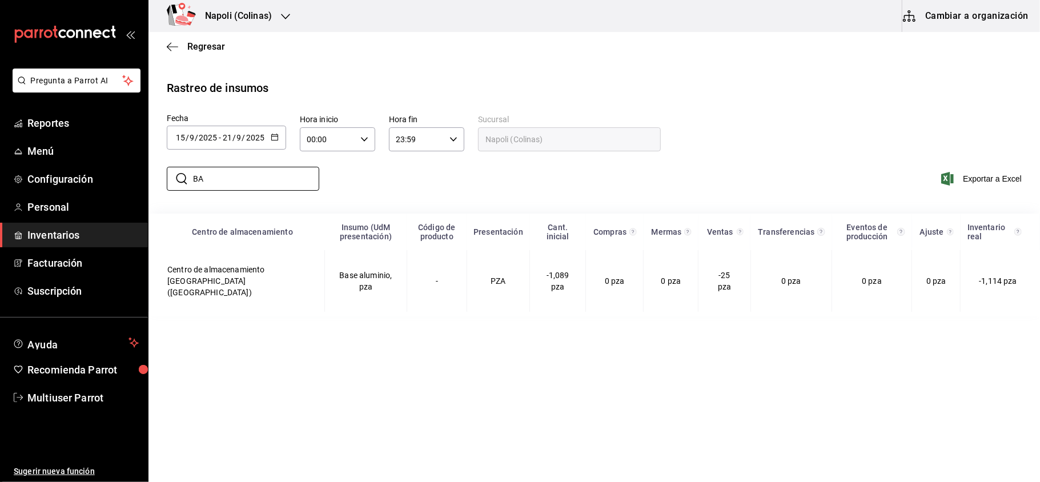
type input "B"
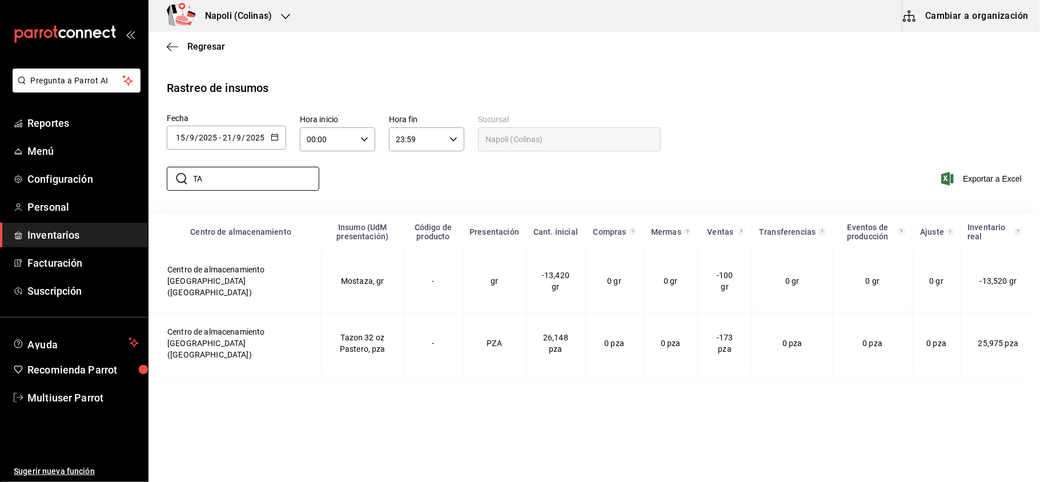
type input "T"
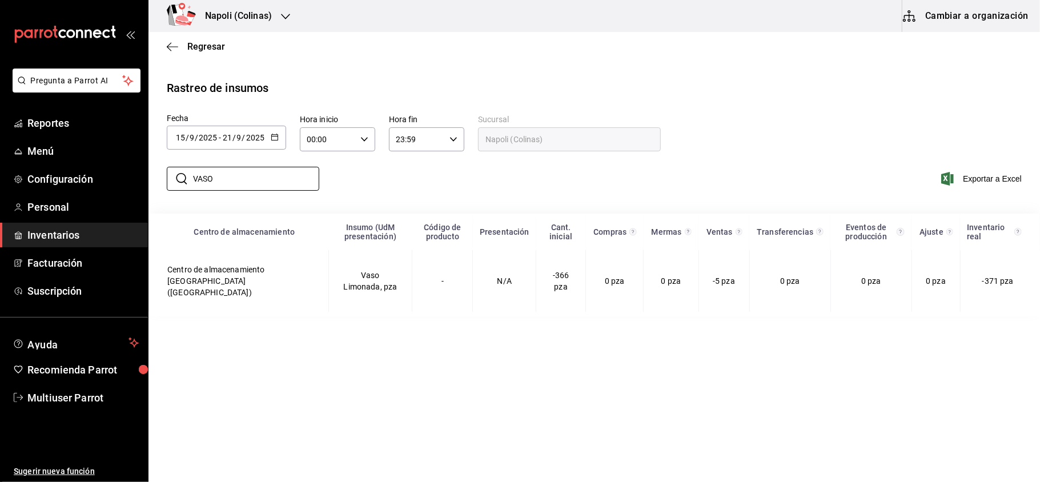
type input "VASO"
